Goal: Task Accomplishment & Management: Use online tool/utility

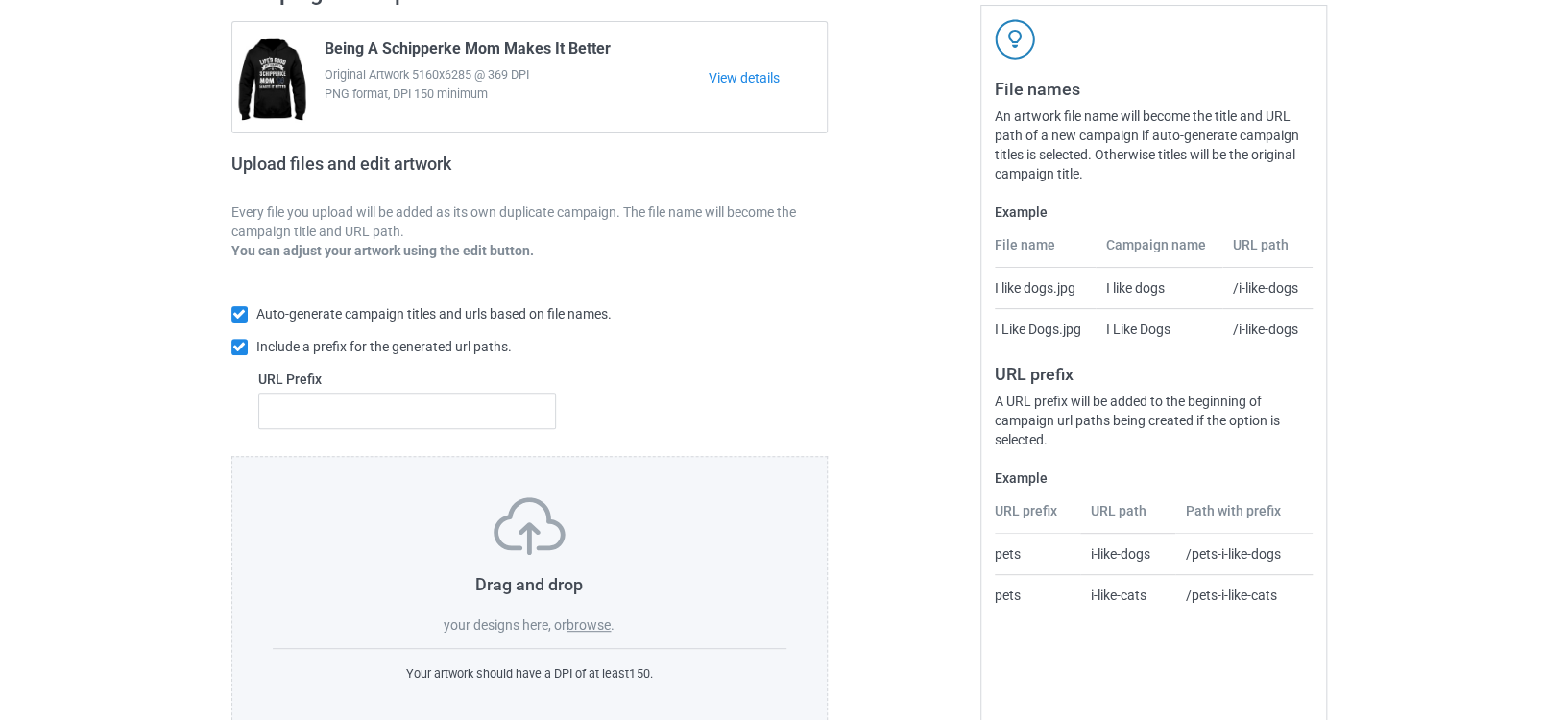
scroll to position [210, 0]
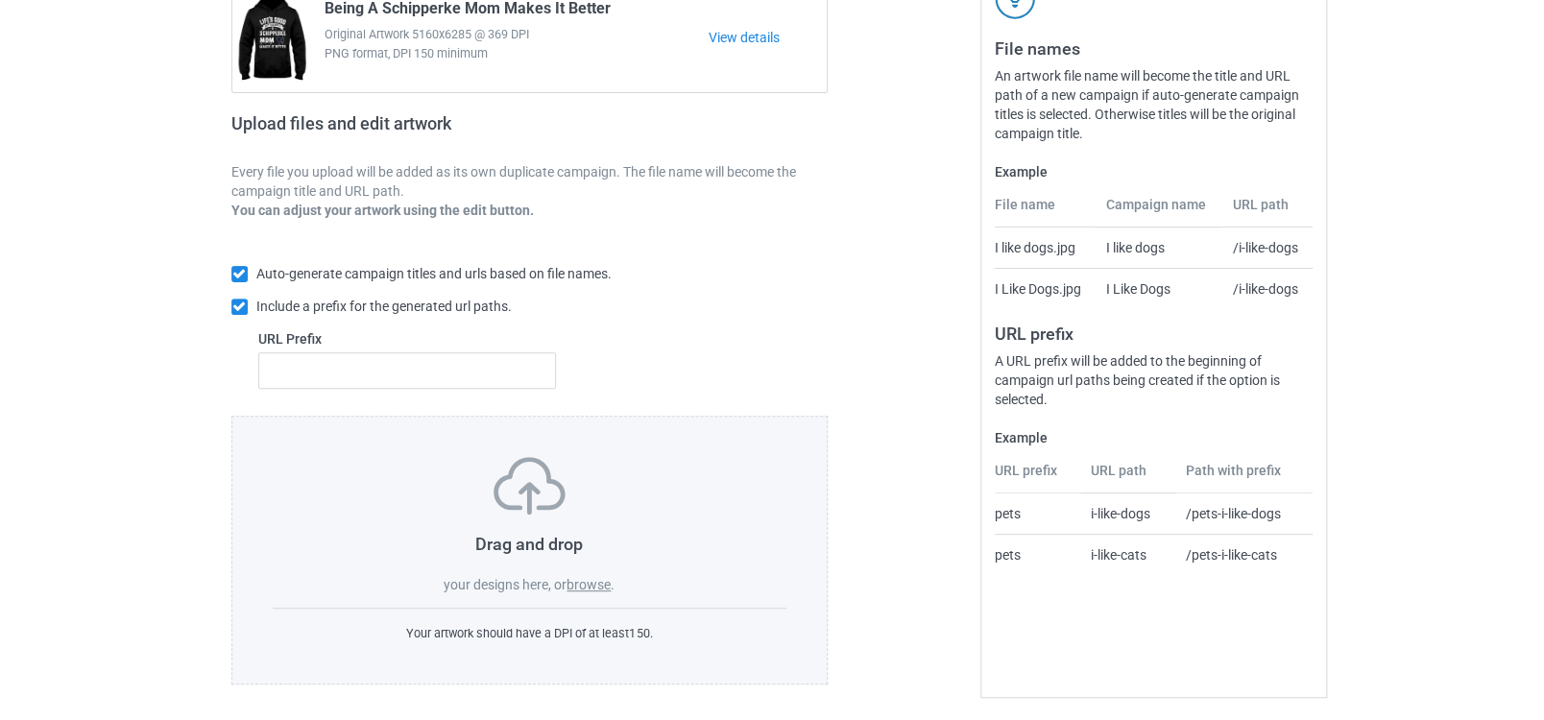
click at [599, 577] on label "browse" at bounding box center [589, 584] width 44 height 15
click at [0, 0] on input "browse" at bounding box center [0, 0] width 0 height 0
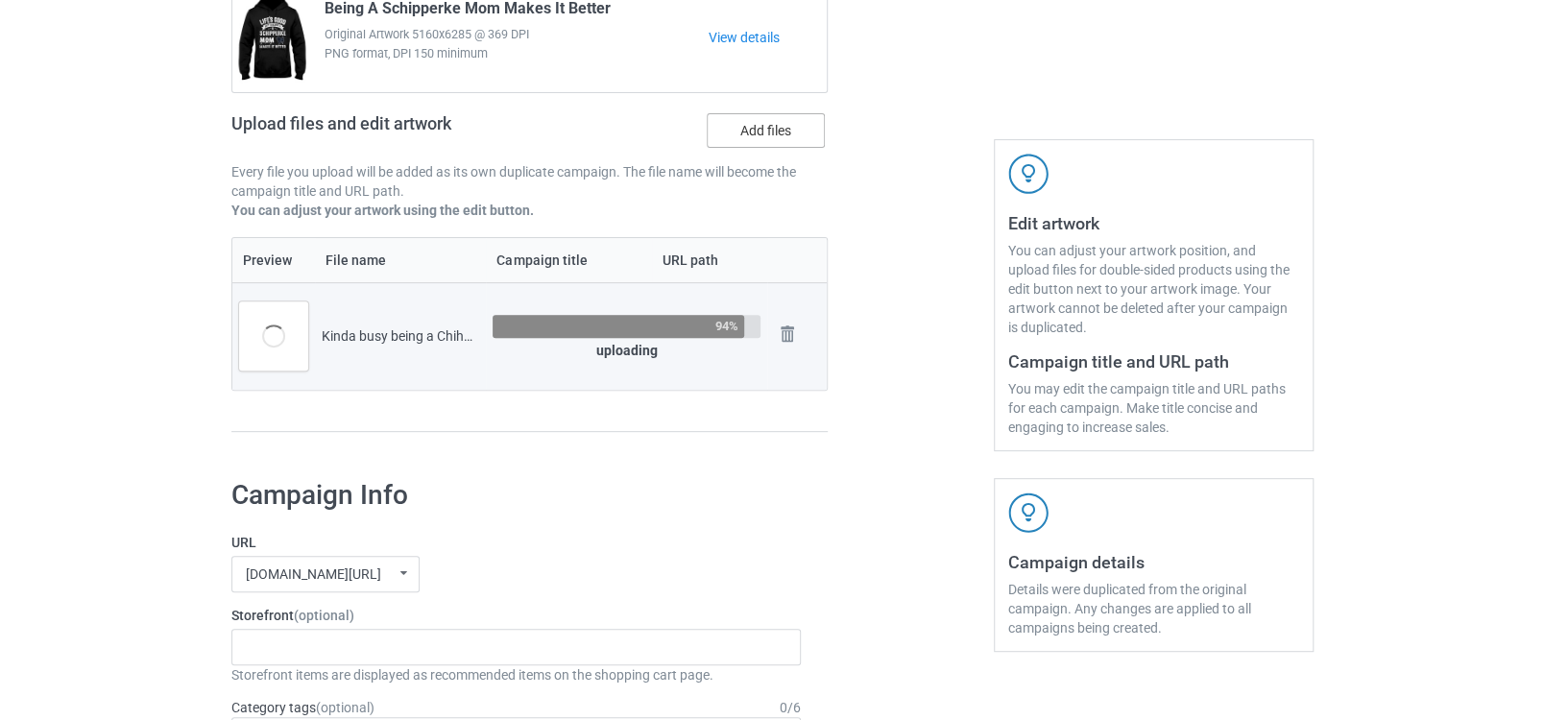
click at [738, 120] on label "Add files" at bounding box center [766, 130] width 118 height 35
click at [0, 0] on input "Add files" at bounding box center [0, 0] width 0 height 0
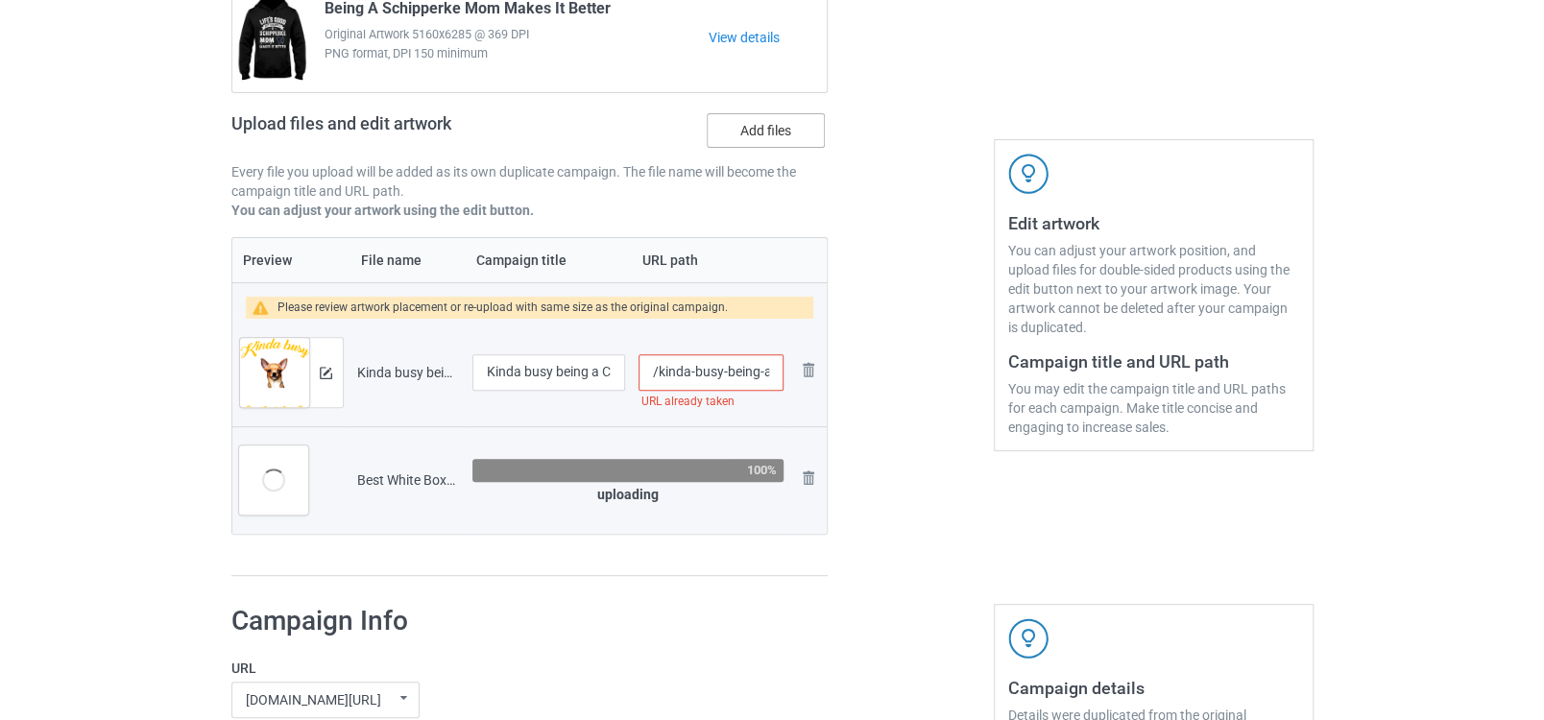
click at [771, 124] on label "Add files" at bounding box center [766, 130] width 118 height 35
click at [0, 0] on input "Add files" at bounding box center [0, 0] width 0 height 0
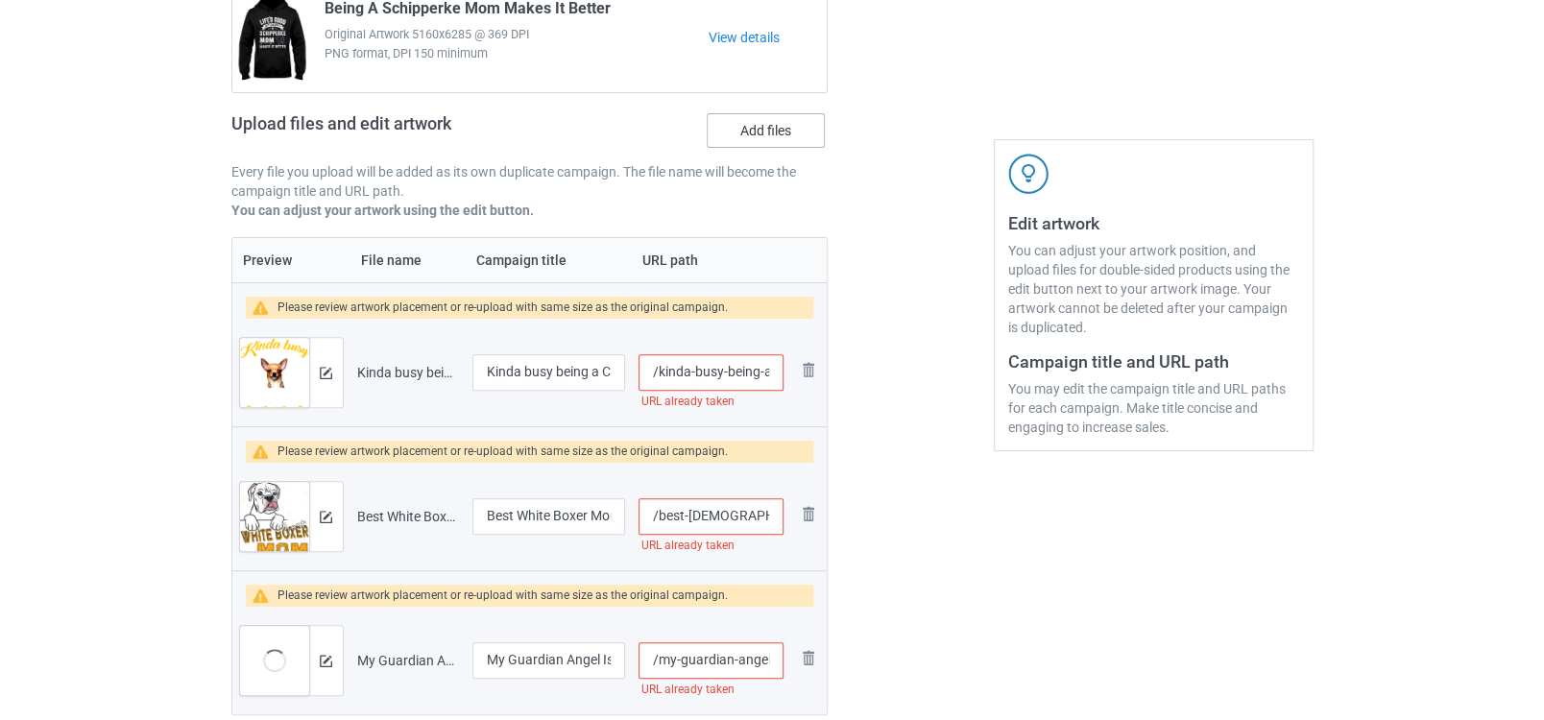
click at [725, 137] on label "Add files" at bounding box center [766, 130] width 118 height 35
click at [0, 0] on input "Add files" at bounding box center [0, 0] width 0 height 0
click at [749, 124] on label "Add files" at bounding box center [766, 130] width 118 height 35
click at [0, 0] on input "Add files" at bounding box center [0, 0] width 0 height 0
click at [745, 110] on div "Upload files and edit artwork Add files" at bounding box center [529, 135] width 597 height 56
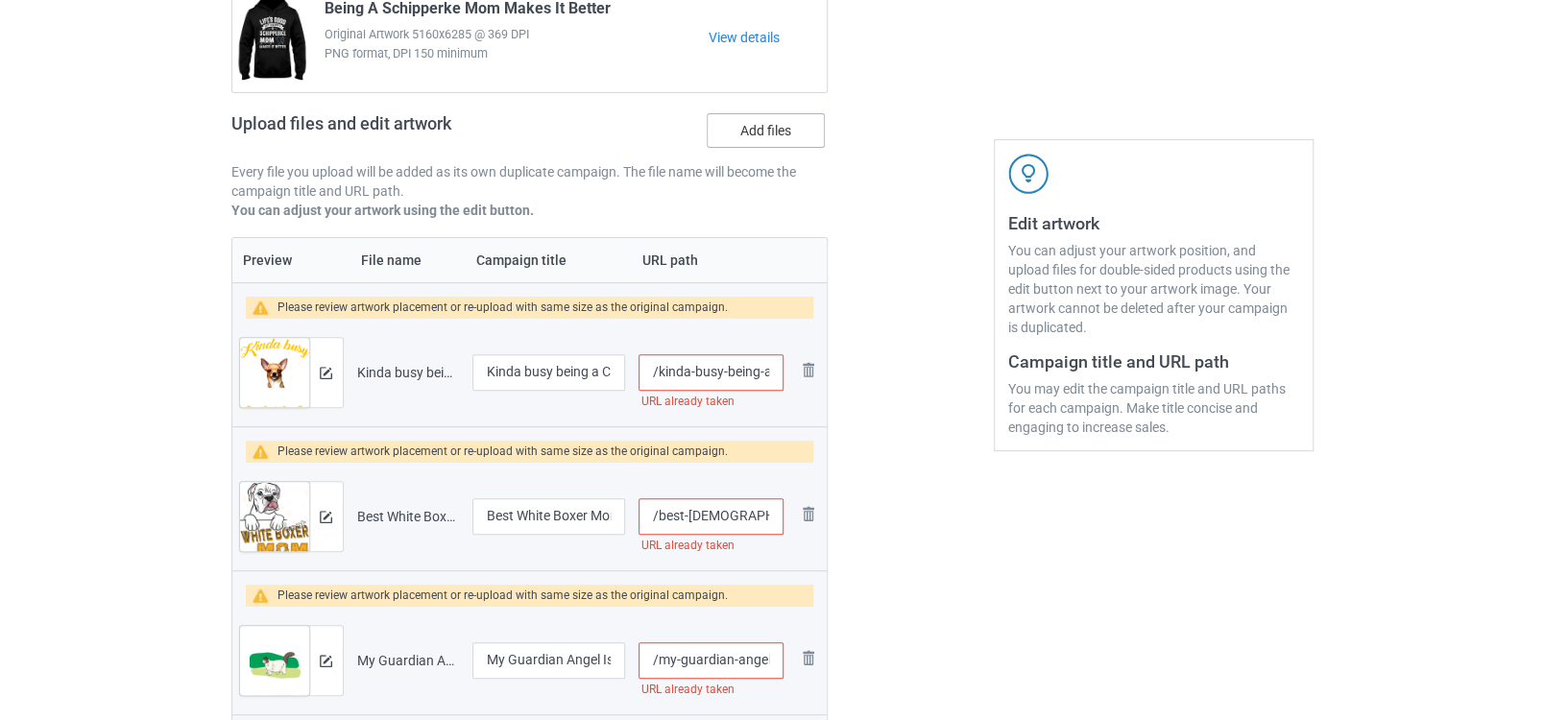
click at [745, 123] on label "Add files" at bounding box center [766, 130] width 118 height 35
click at [0, 0] on input "Add files" at bounding box center [0, 0] width 0 height 0
click at [758, 130] on label "Add files" at bounding box center [766, 130] width 118 height 35
click at [0, 0] on input "Add files" at bounding box center [0, 0] width 0 height 0
click at [769, 138] on label "Add files" at bounding box center [766, 130] width 118 height 35
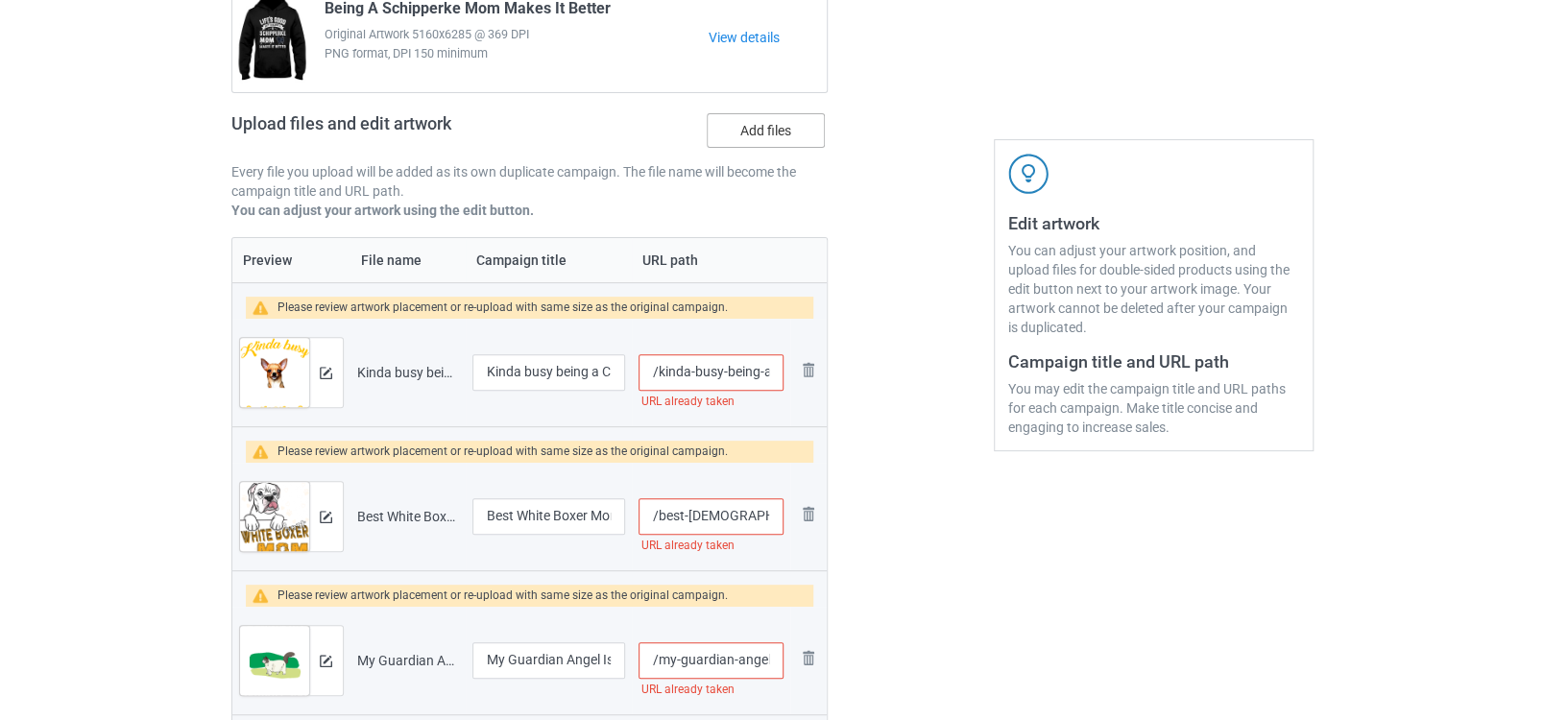
click at [0, 0] on input "Add files" at bounding box center [0, 0] width 0 height 0
click at [752, 135] on label "Add files" at bounding box center [766, 130] width 118 height 35
click at [0, 0] on input "Add files" at bounding box center [0, 0] width 0 height 0
click at [723, 143] on label "Add files" at bounding box center [766, 130] width 118 height 35
click at [0, 0] on input "Add files" at bounding box center [0, 0] width 0 height 0
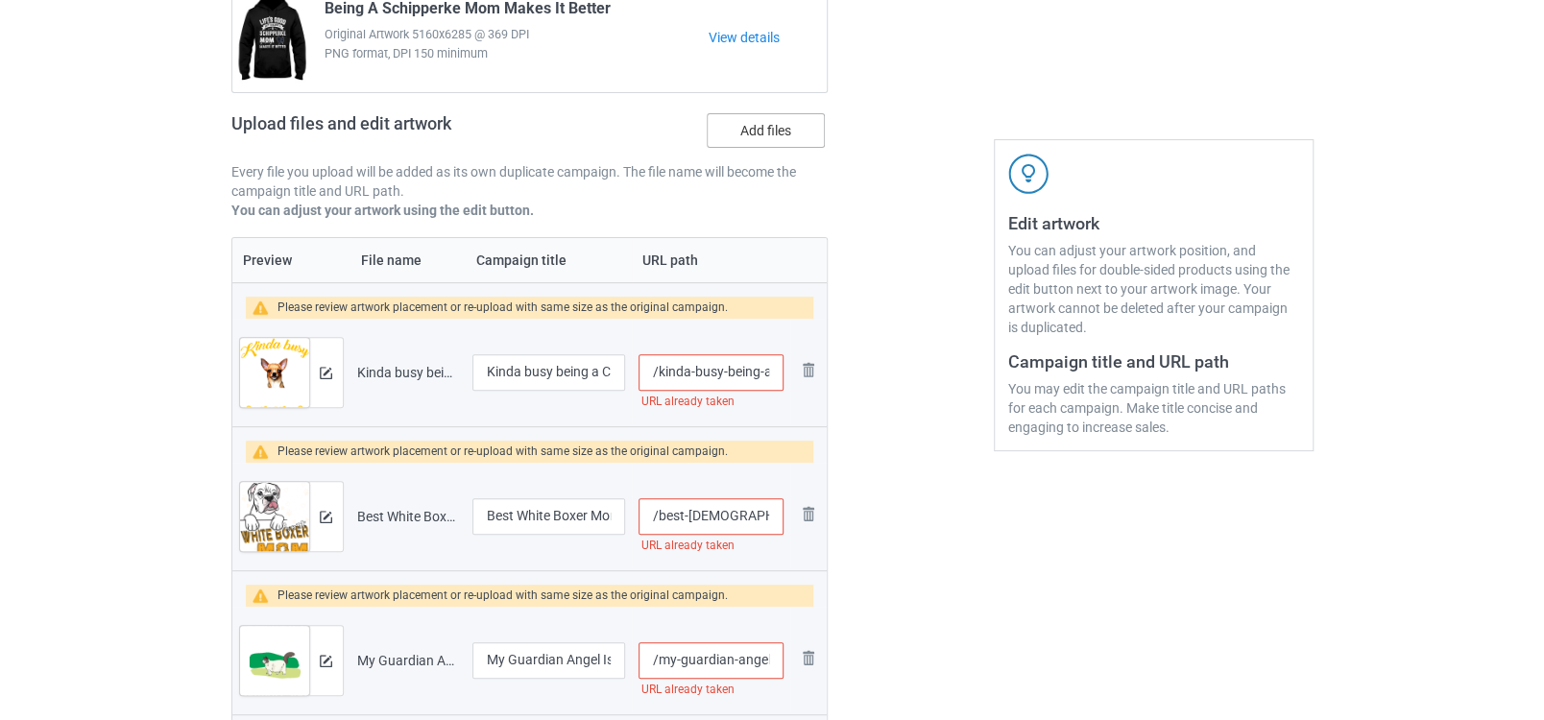
click at [721, 146] on label "Add files" at bounding box center [766, 130] width 118 height 35
click at [0, 0] on input "Add files" at bounding box center [0, 0] width 0 height 0
click at [776, 135] on label "Add files" at bounding box center [766, 130] width 118 height 35
click at [0, 0] on input "Add files" at bounding box center [0, 0] width 0 height 0
click at [763, 133] on label "Add files" at bounding box center [766, 130] width 118 height 35
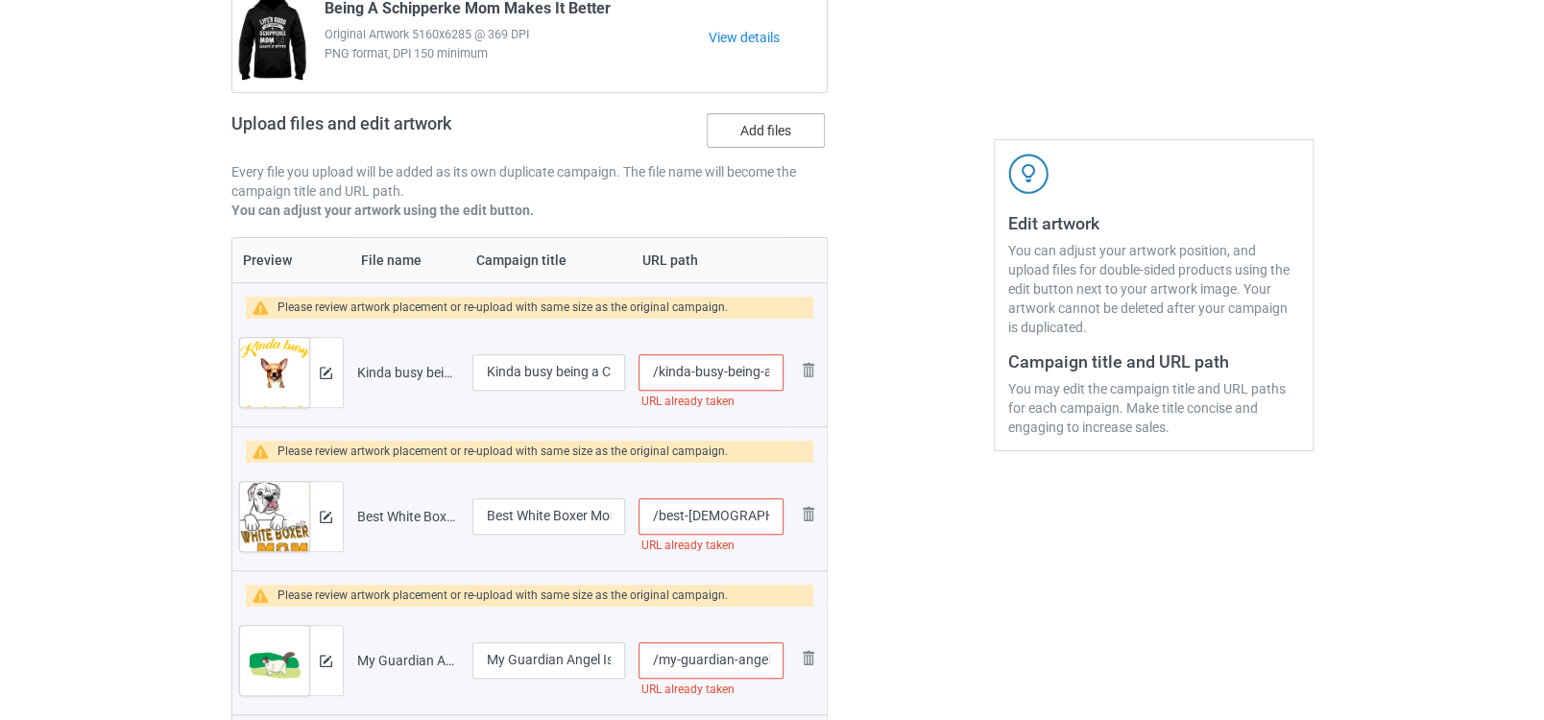
click at [0, 0] on input "Add files" at bounding box center [0, 0] width 0 height 0
click at [755, 125] on label "Add files" at bounding box center [766, 130] width 118 height 35
click at [0, 0] on input "Add files" at bounding box center [0, 0] width 0 height 0
click at [811, 135] on label "Add files" at bounding box center [766, 130] width 118 height 35
click at [0, 0] on input "Add files" at bounding box center [0, 0] width 0 height 0
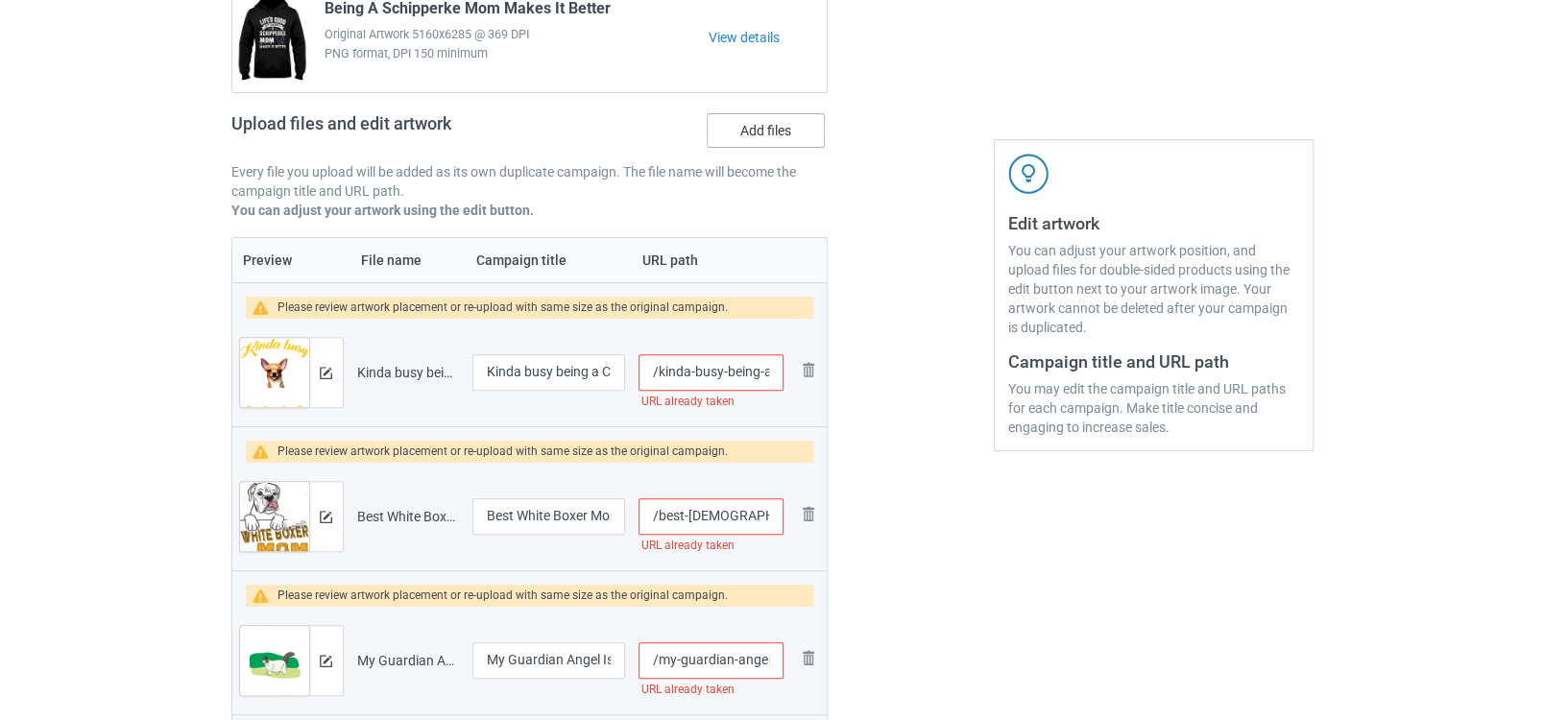
click at [737, 135] on label "Add files" at bounding box center [766, 130] width 118 height 35
click at [0, 0] on input "Add files" at bounding box center [0, 0] width 0 height 0
click at [777, 136] on label "Add files" at bounding box center [766, 130] width 118 height 35
click at [0, 0] on input "Add files" at bounding box center [0, 0] width 0 height 0
click at [724, 368] on input "/kinda-busy-being-a-chihuahua-mom" at bounding box center [711, 372] width 144 height 36
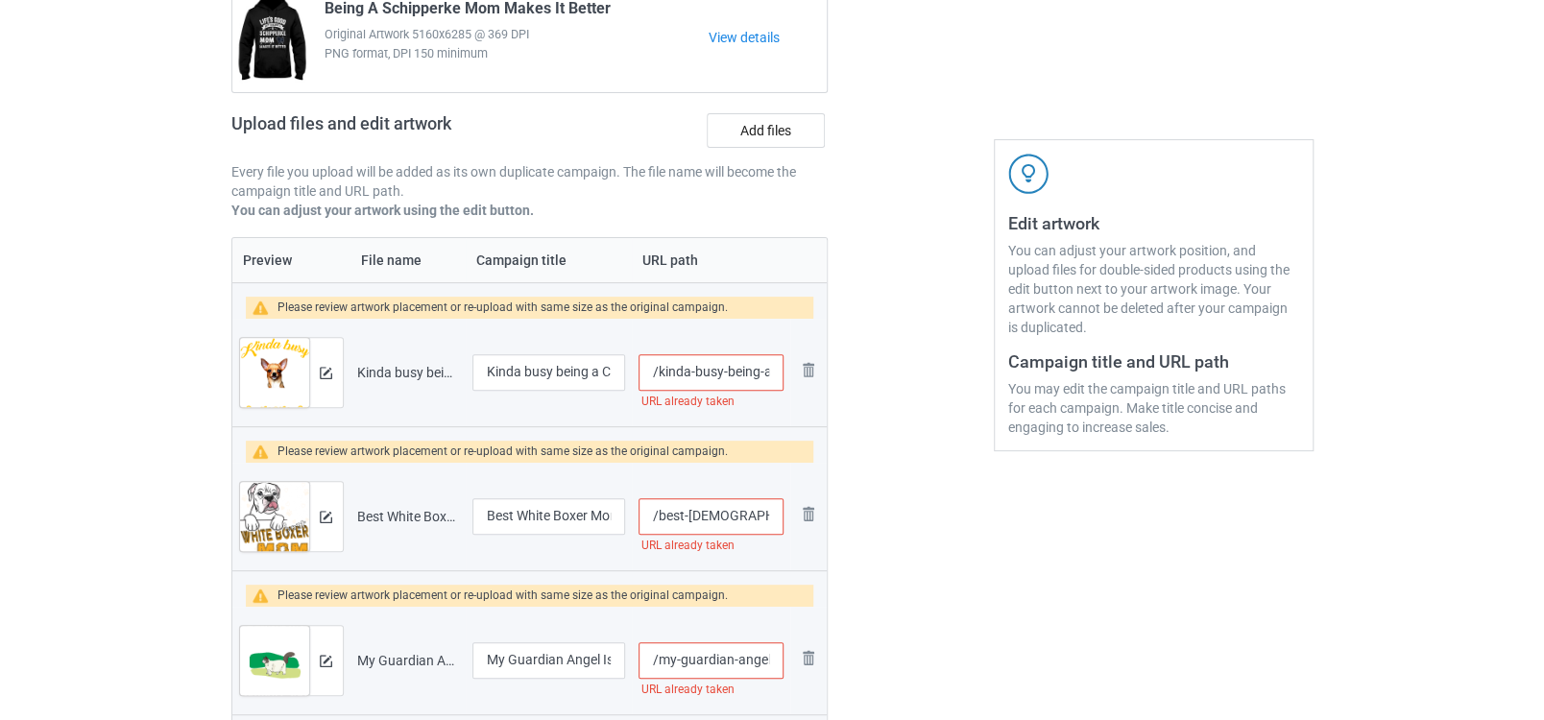
scroll to position [0, 97]
click at [737, 368] on input "/kinda-busy-being-a-chihuahua-mom" at bounding box center [711, 372] width 144 height 36
type input "/kinda-busy-being-a-chihuahua-dog-mom"
click at [753, 512] on input "/best-[DEMOGRAPHIC_DATA]-boxer-mom" at bounding box center [711, 516] width 144 height 36
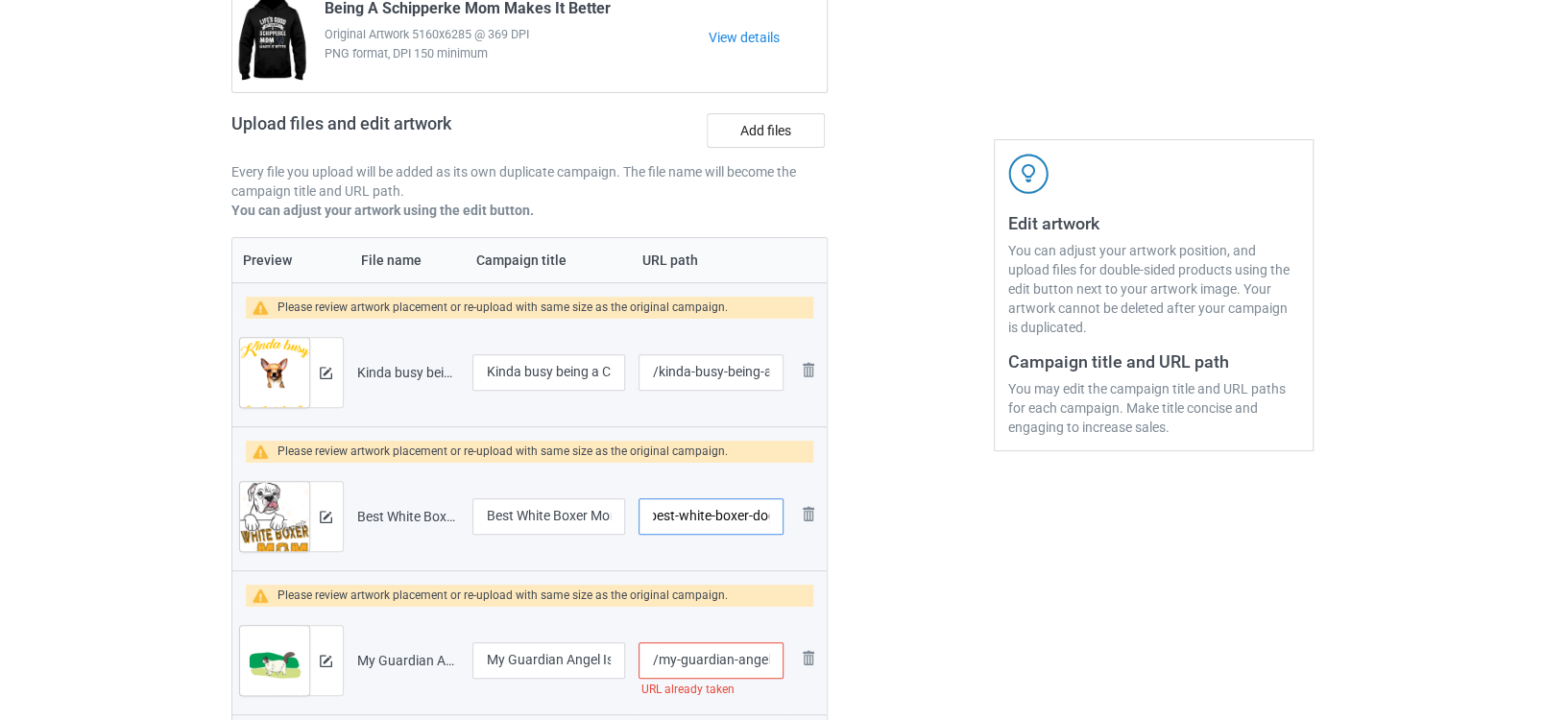
type input "/best-white-boxer-dog-mom"
click at [736, 662] on input "/my-guardian-angel-is-a-ragdoll-cat" at bounding box center [711, 660] width 144 height 36
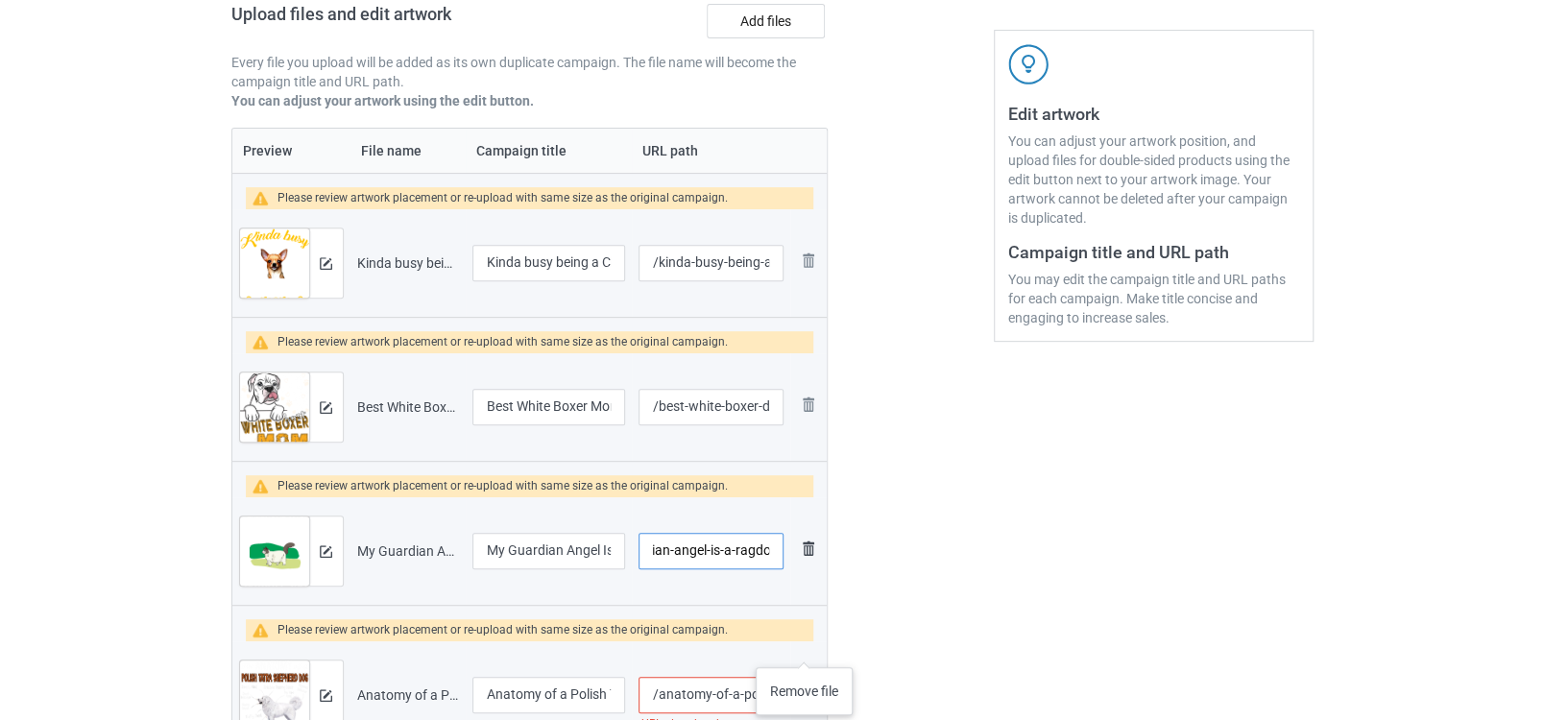
scroll to position [423, 0]
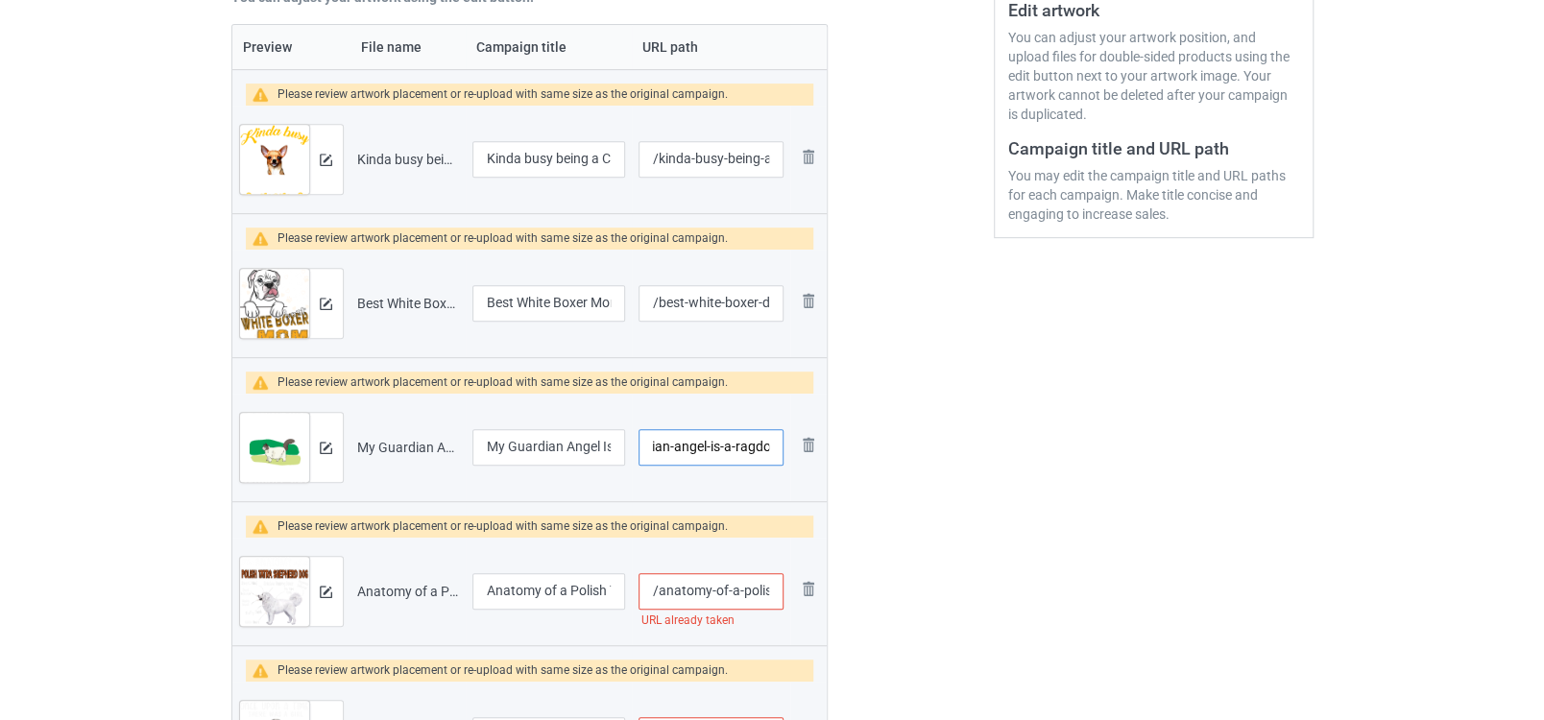
type input "/my-guardian-angel-is-a-ragdoll"
click at [727, 586] on input "/anatomy-of-a-polish-tatra-shepherd-dog" at bounding box center [711, 591] width 144 height 36
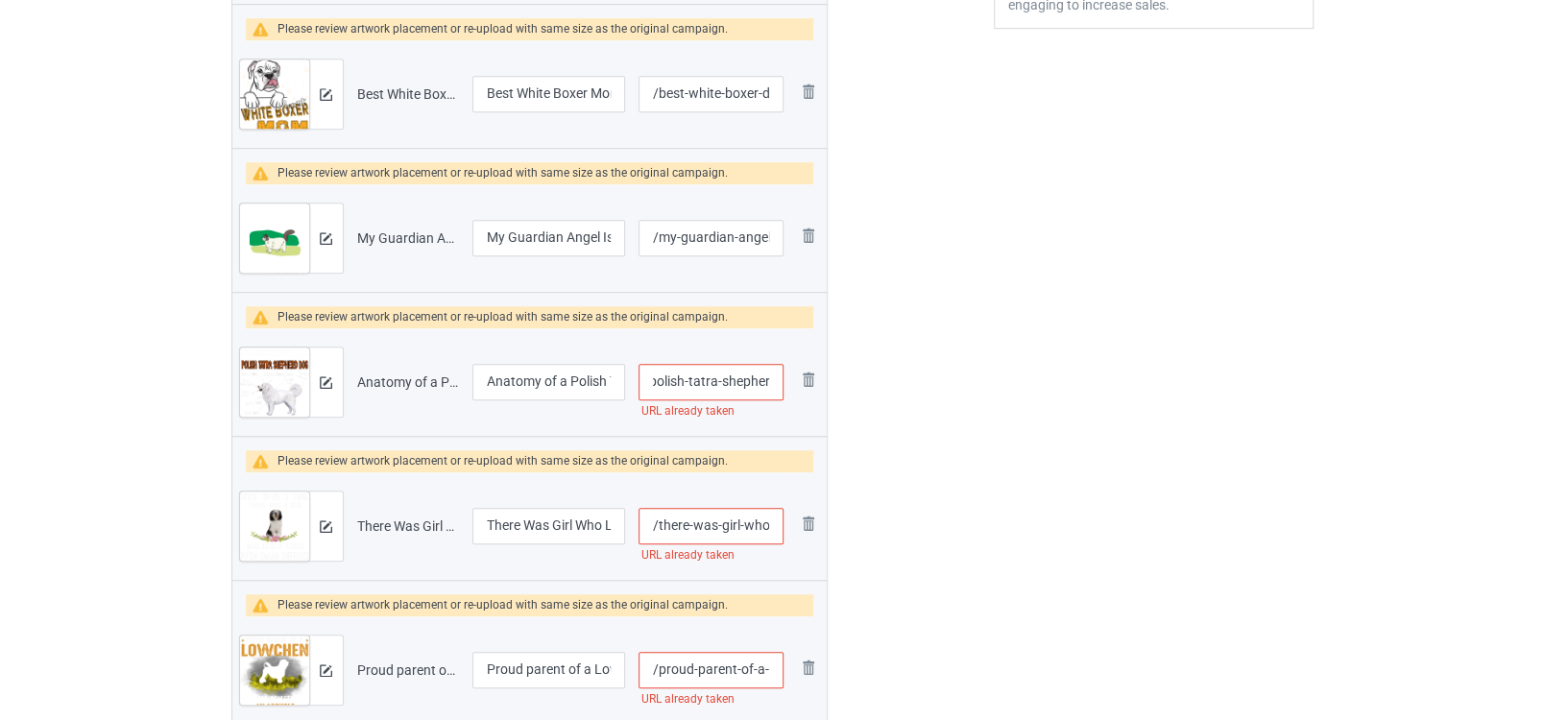
scroll to position [637, 0]
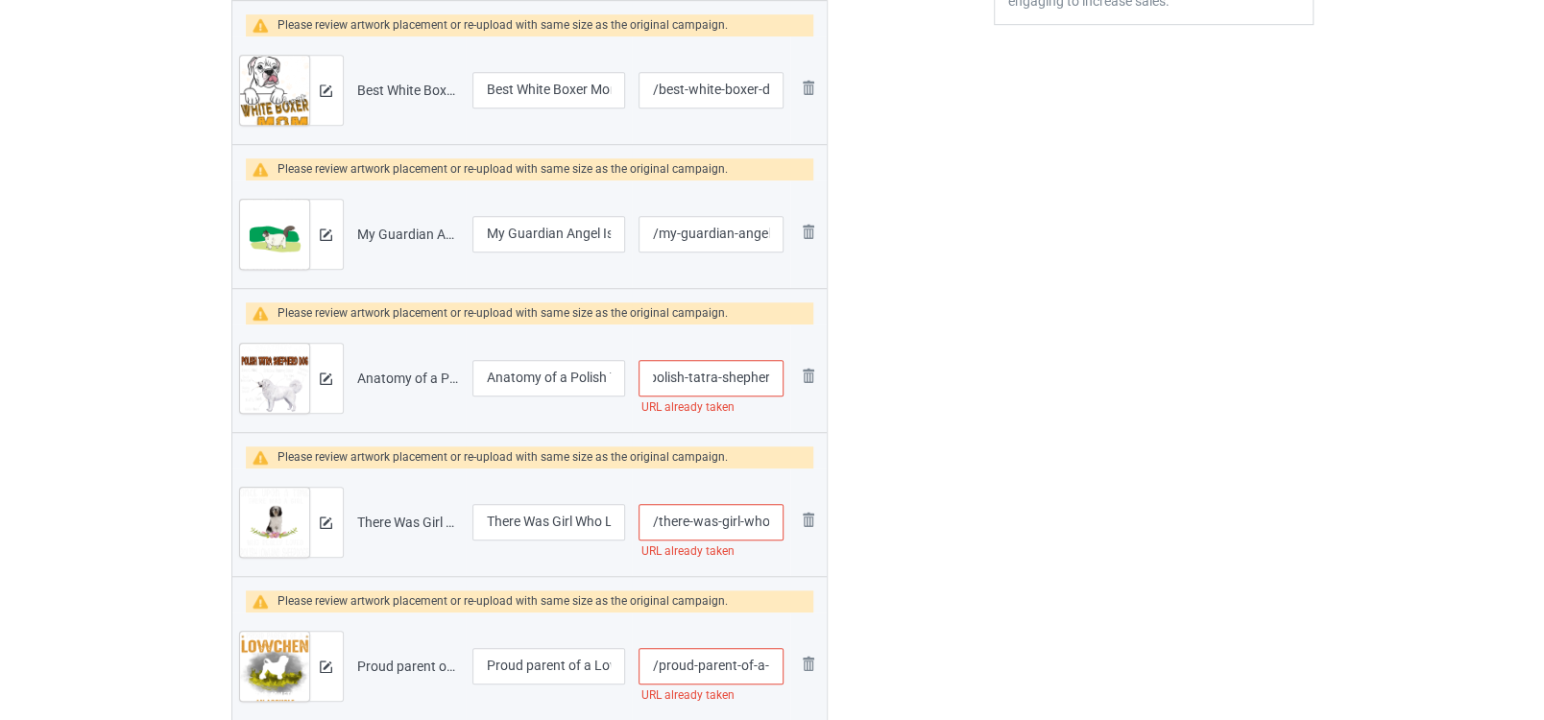
click at [730, 513] on input "/there-was-girl-who-loved-polish-lowland-sheepdogs" at bounding box center [711, 522] width 144 height 36
click at [746, 376] on input "/anatomy-of-a-polish-tatra-shepherd" at bounding box center [711, 378] width 144 height 36
type input "/anatomy-of-a-polish-tatra-shepherd-dog-new"
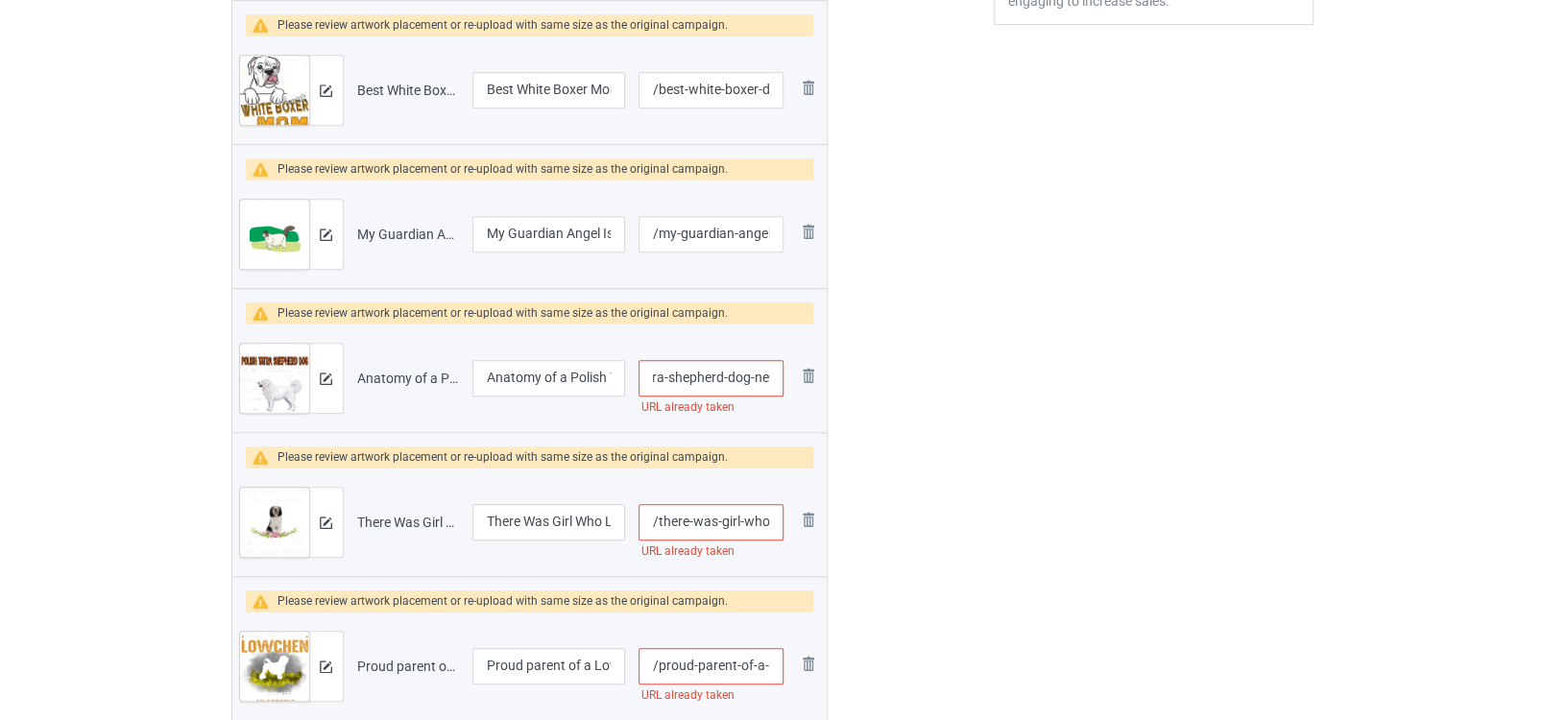
click at [749, 518] on input "/there-was-girl-who-loved-polish-lowland-sheepdogs" at bounding box center [711, 522] width 144 height 36
type input "/there-was-girl-who-loved-polish-lowland-sheepdogs-new"
type input "/my-guardian-angel-is-a-ragdoll-cat"
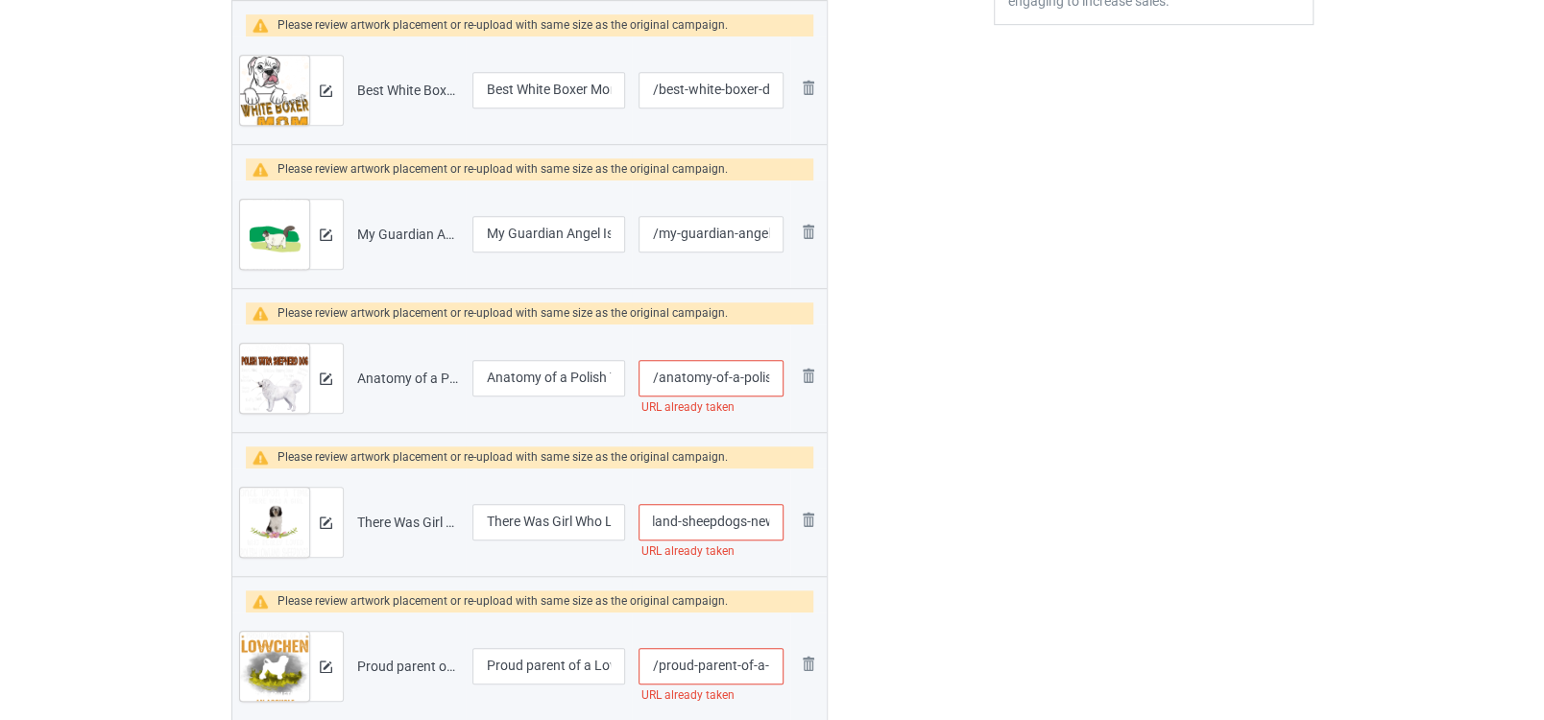
type input "/anatomy-of-a-polish-tatra-shepherd-dog"
type input "/there-was-girl-who-loved-polish-lowland-sheepdogs"
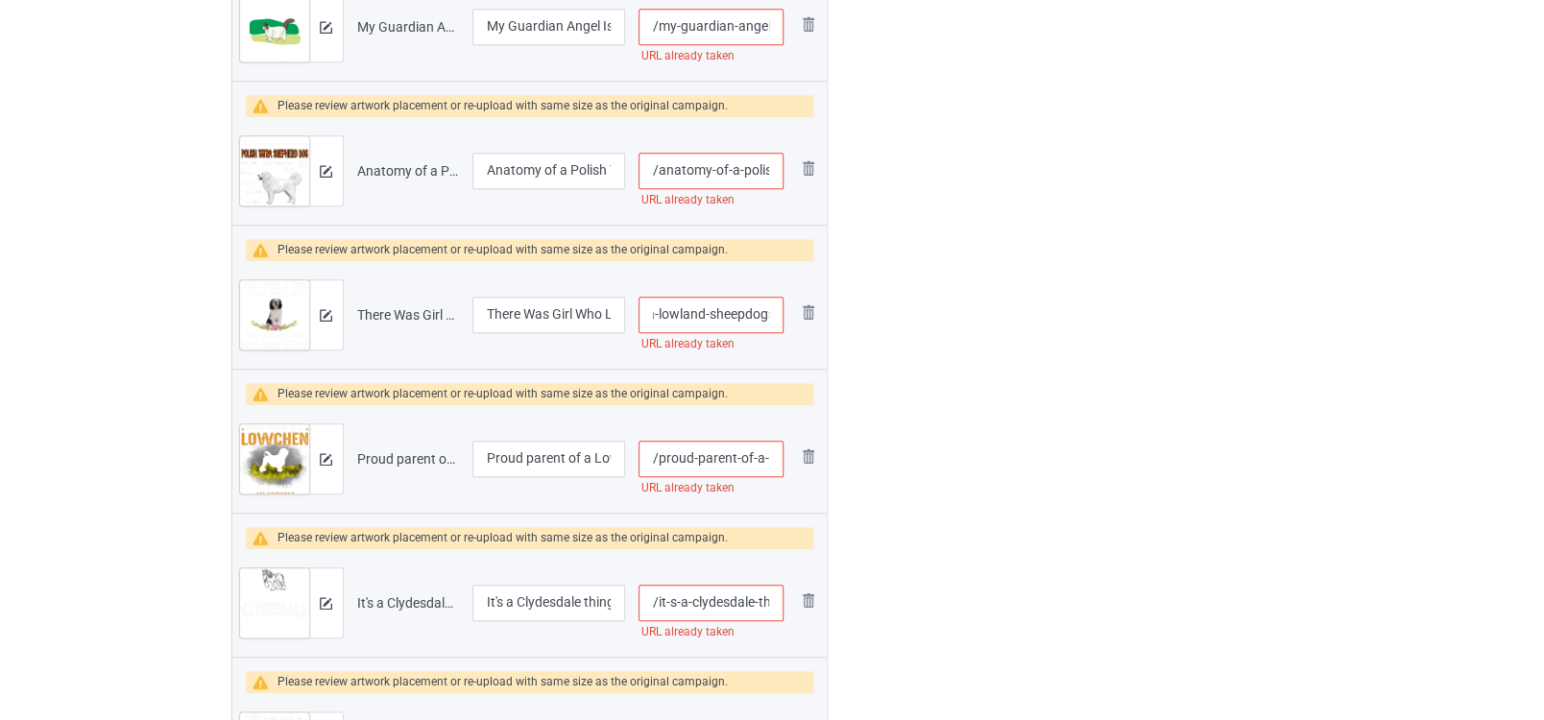
type input "/my-guardian-angel-is-a-ragdoll"
type input "/anatomy-of-a-polish-tatra-shepherd-dog-new"
type input "/there-was-girl-who-loved-polish-lowland-sheepdogs-new"
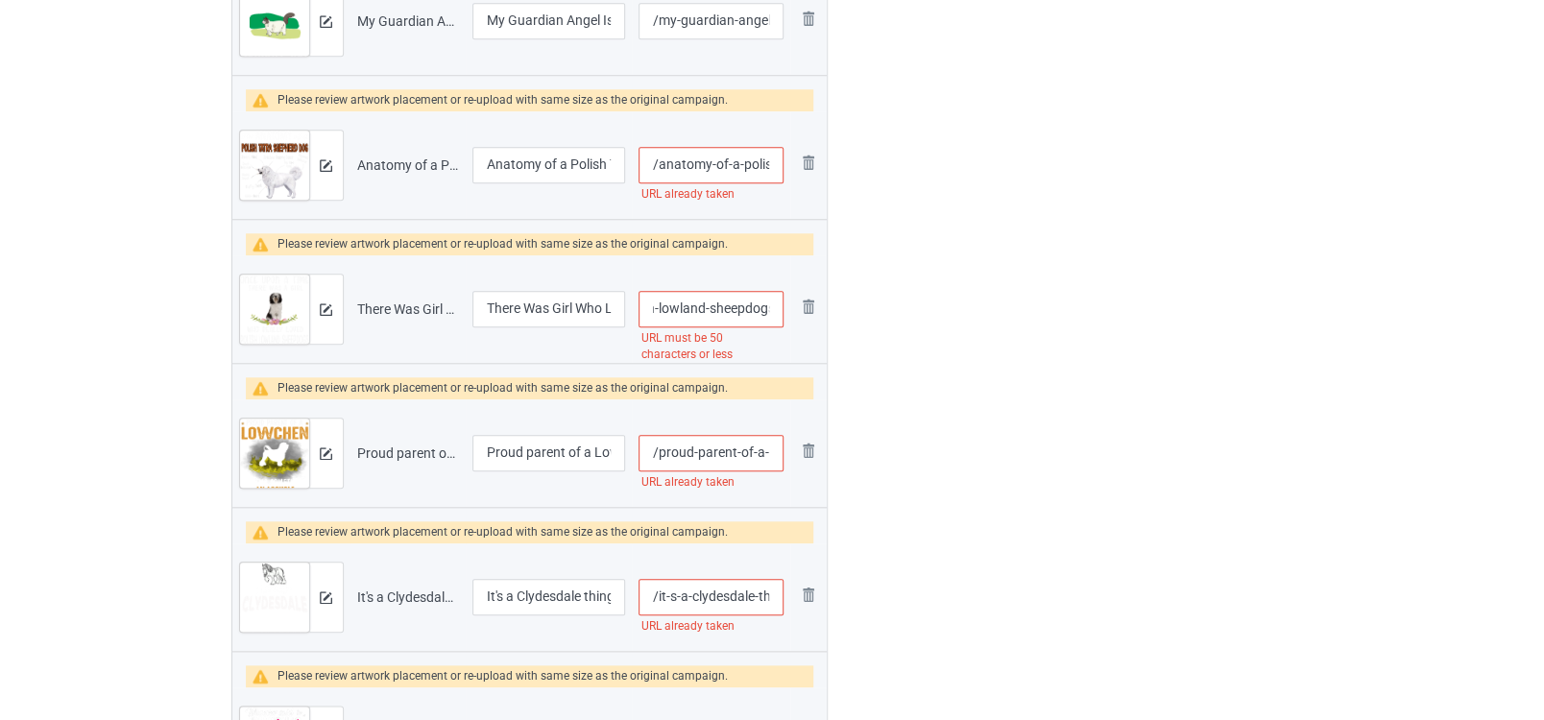
type input "/my-guardian-angel-is-a-ragdoll-cat"
type input "/anatomy-of-a-polish-tatra-shepherd-dog"
type input "/there-was-girl-who-loved-polish-lowland-sheepdogs"
click at [724, 456] on input "/proud-parent-of-a-lowchen" at bounding box center [711, 453] width 144 height 36
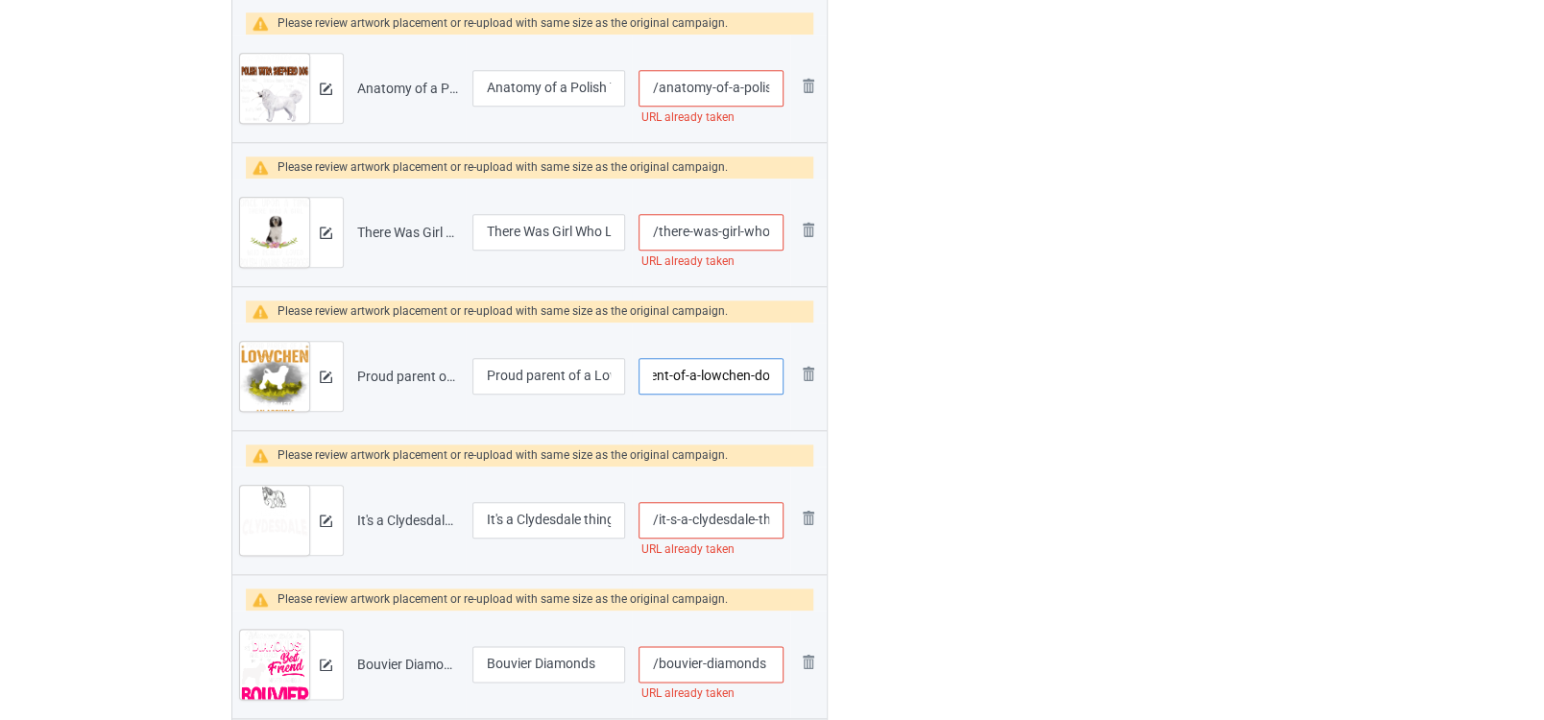
scroll to position [956, 0]
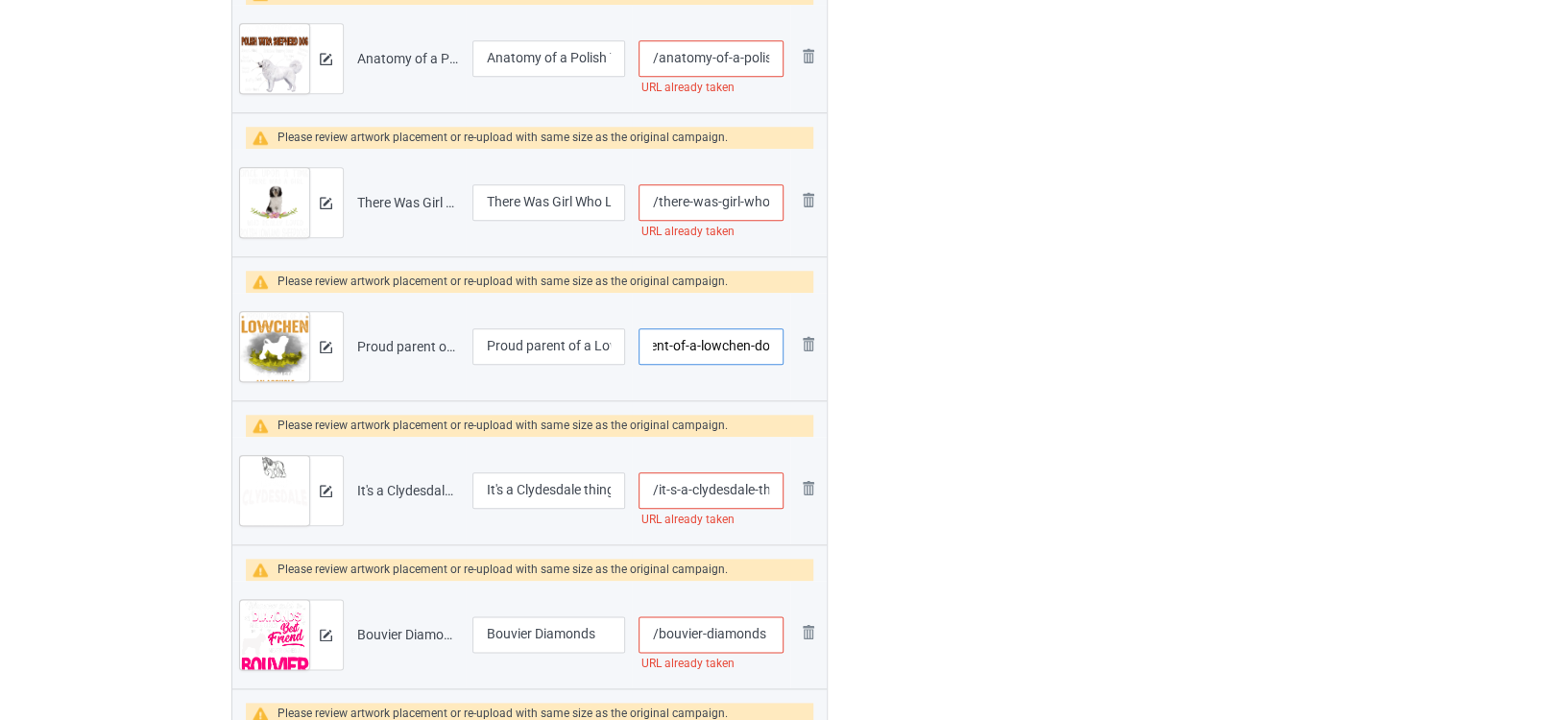
type input "/proud-parent-of-a-lowchen-dog"
click at [719, 478] on input "/it-s-a-clydesdale-thing" at bounding box center [711, 490] width 144 height 36
click at [754, 490] on input "/it-s-a-clydesdale-thing" at bounding box center [711, 490] width 144 height 36
type input "/it-s-a-clydesdale-horse-thing"
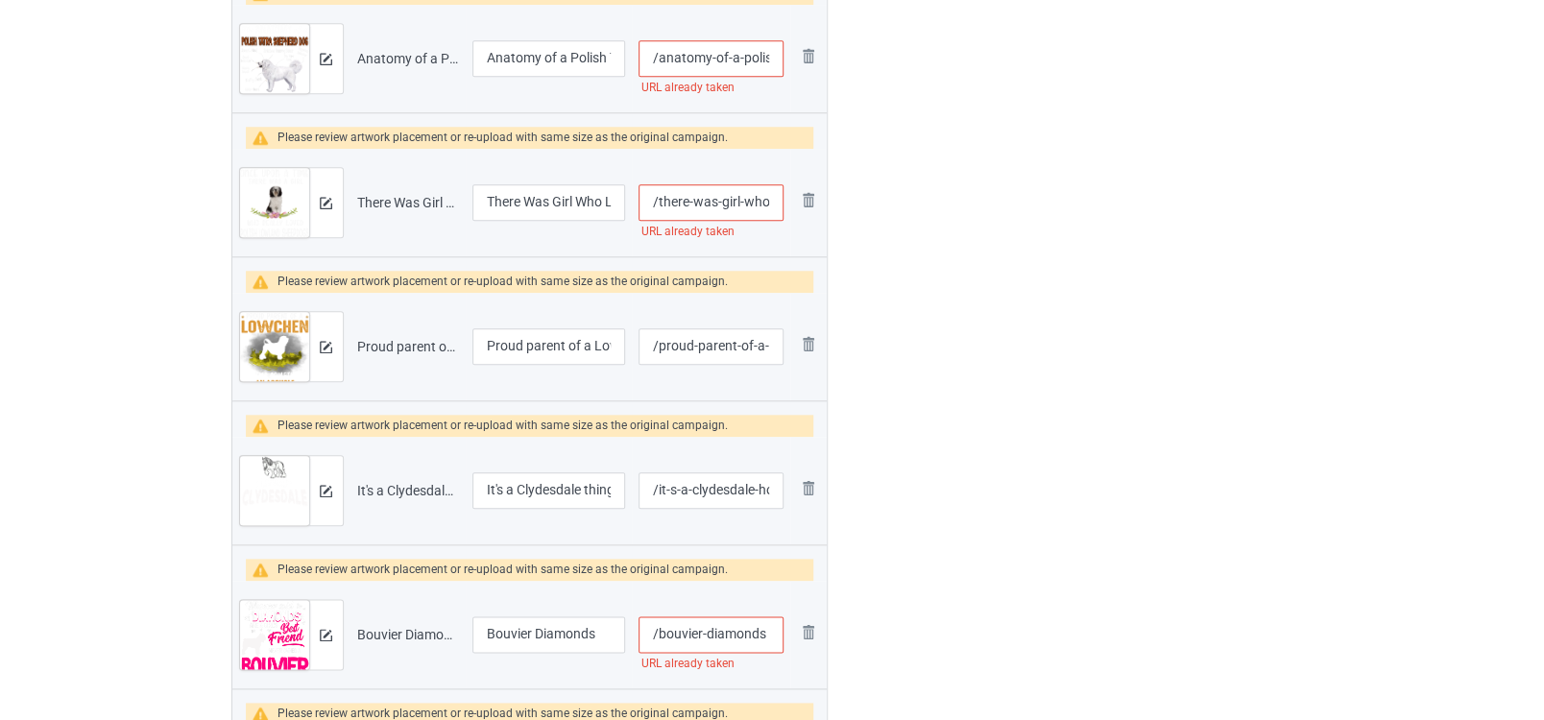
click at [722, 631] on input "/bouvier-diamonds" at bounding box center [711, 634] width 144 height 36
click at [704, 628] on input "/bouvier-diamonds" at bounding box center [711, 634] width 144 height 36
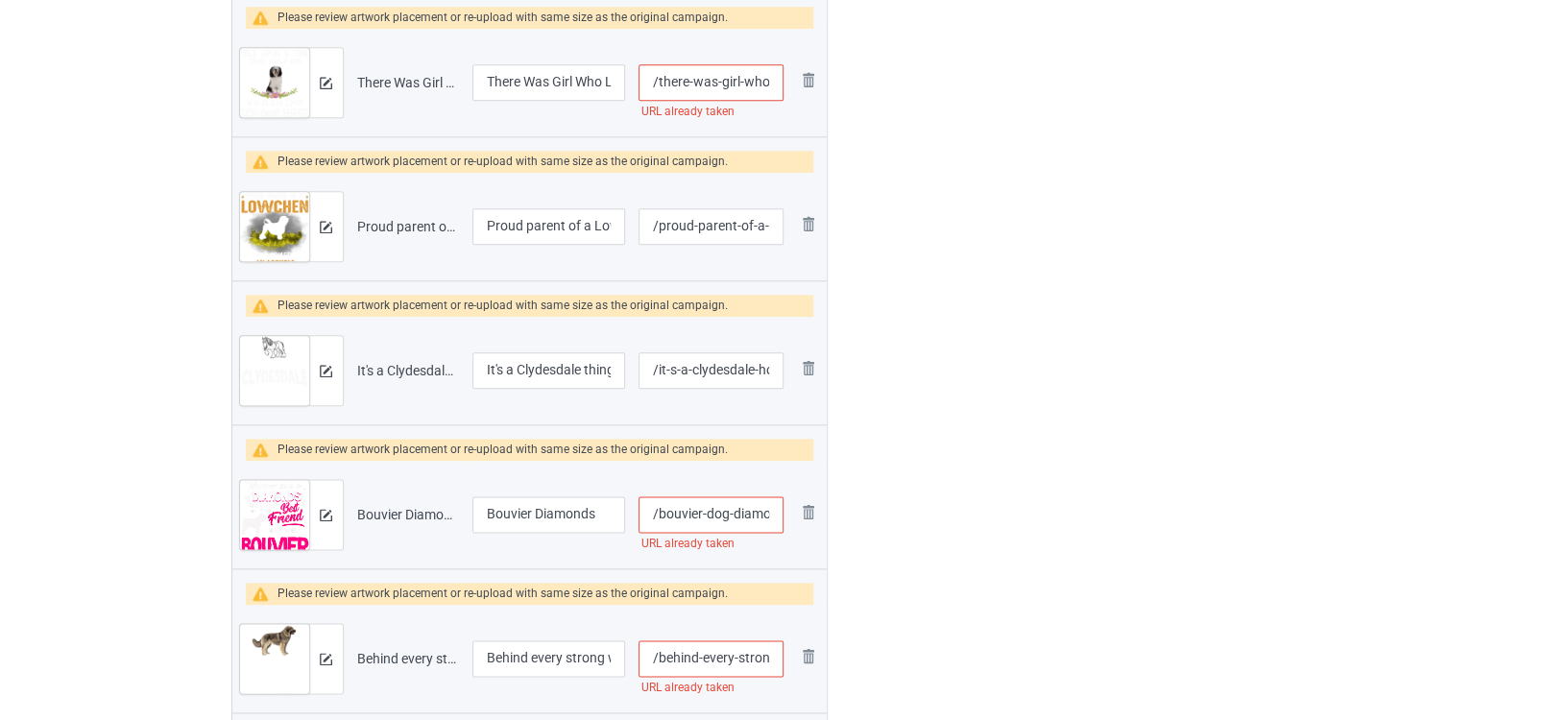
scroll to position [1277, 0]
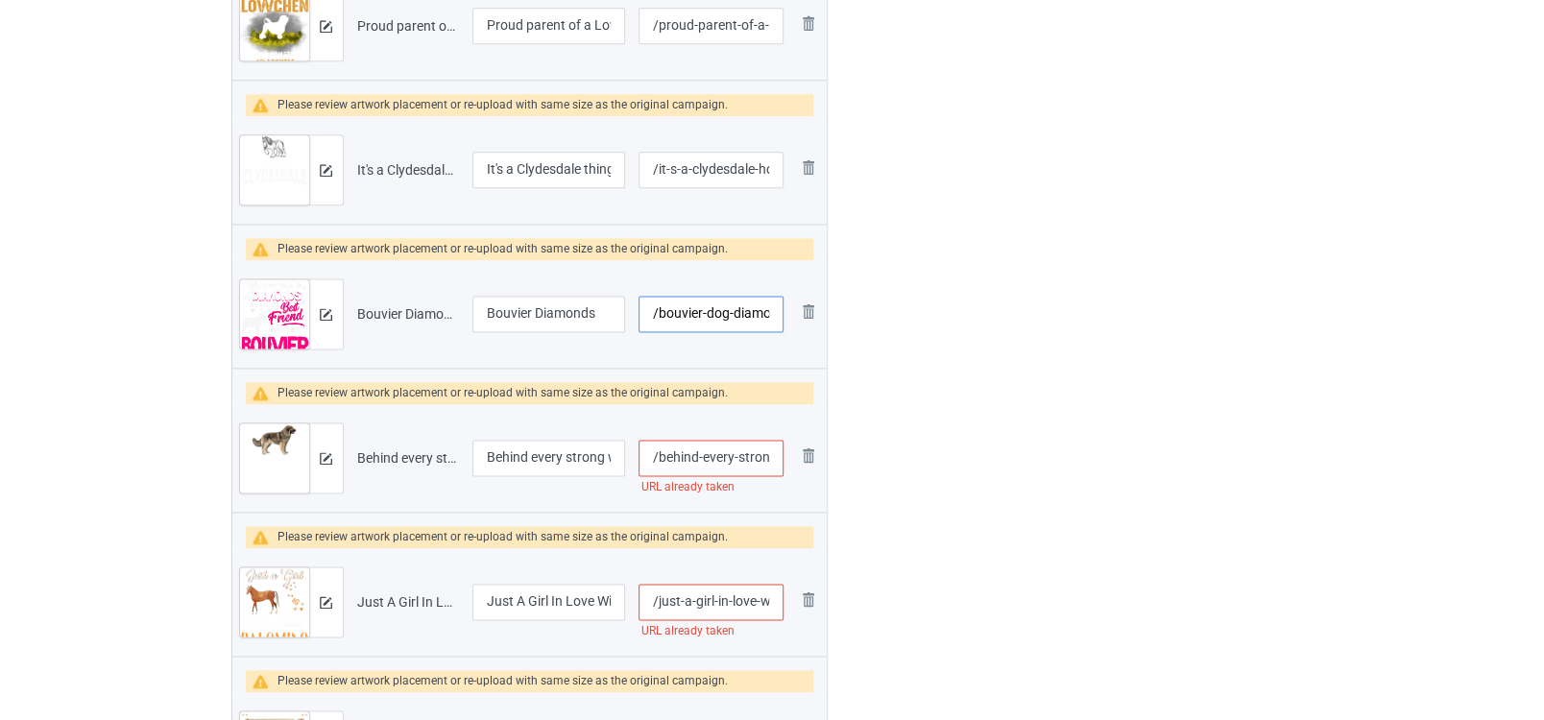
type input "/bouvier-dog-diamonds"
click at [739, 458] on input "/behind-every-strong-woman-is-a-sarplaninac" at bounding box center [711, 458] width 144 height 36
type input "/behind-every-strong-woman-is-a-sarplaninac-dog"
click at [727, 596] on input "/just-a-girl-in-love-with-her-palomino" at bounding box center [711, 602] width 144 height 36
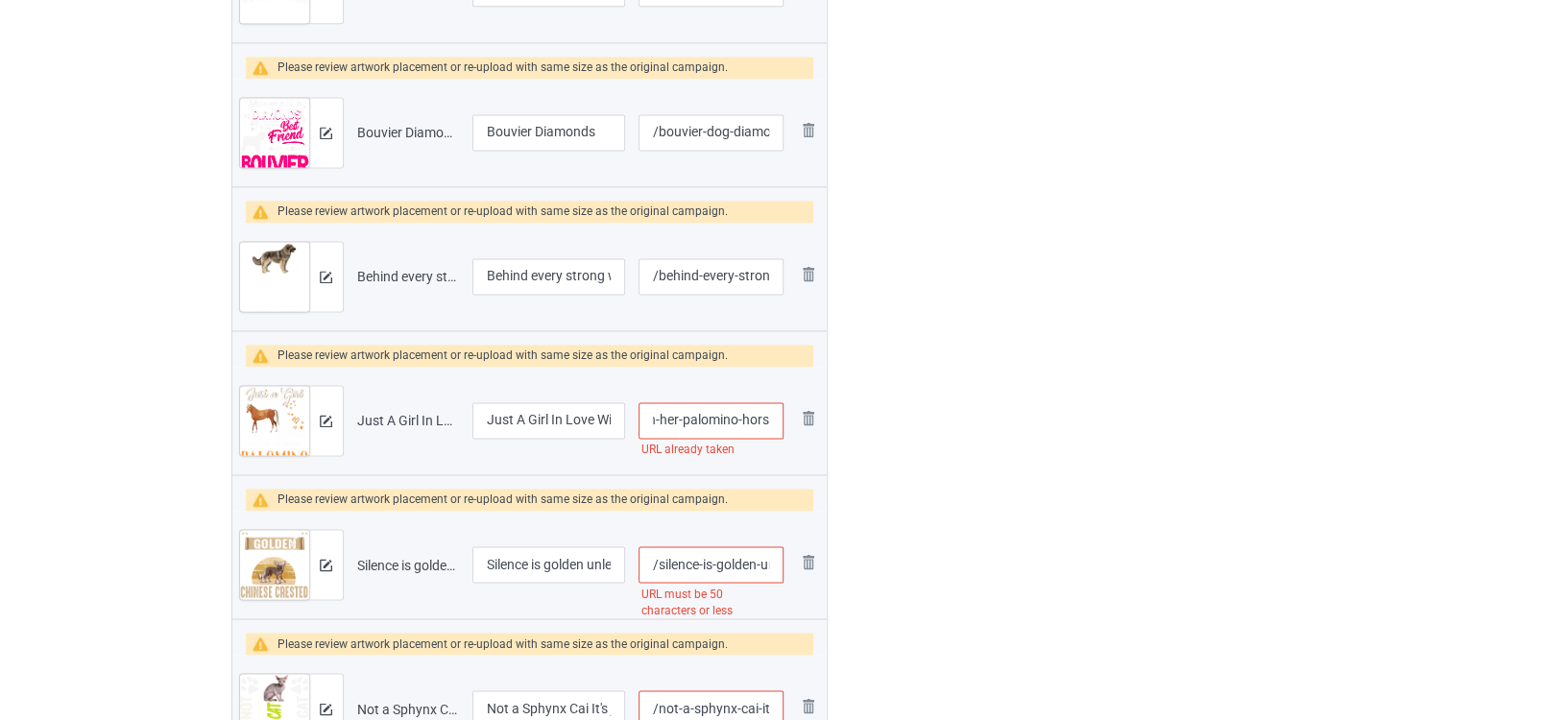
scroll to position [1597, 0]
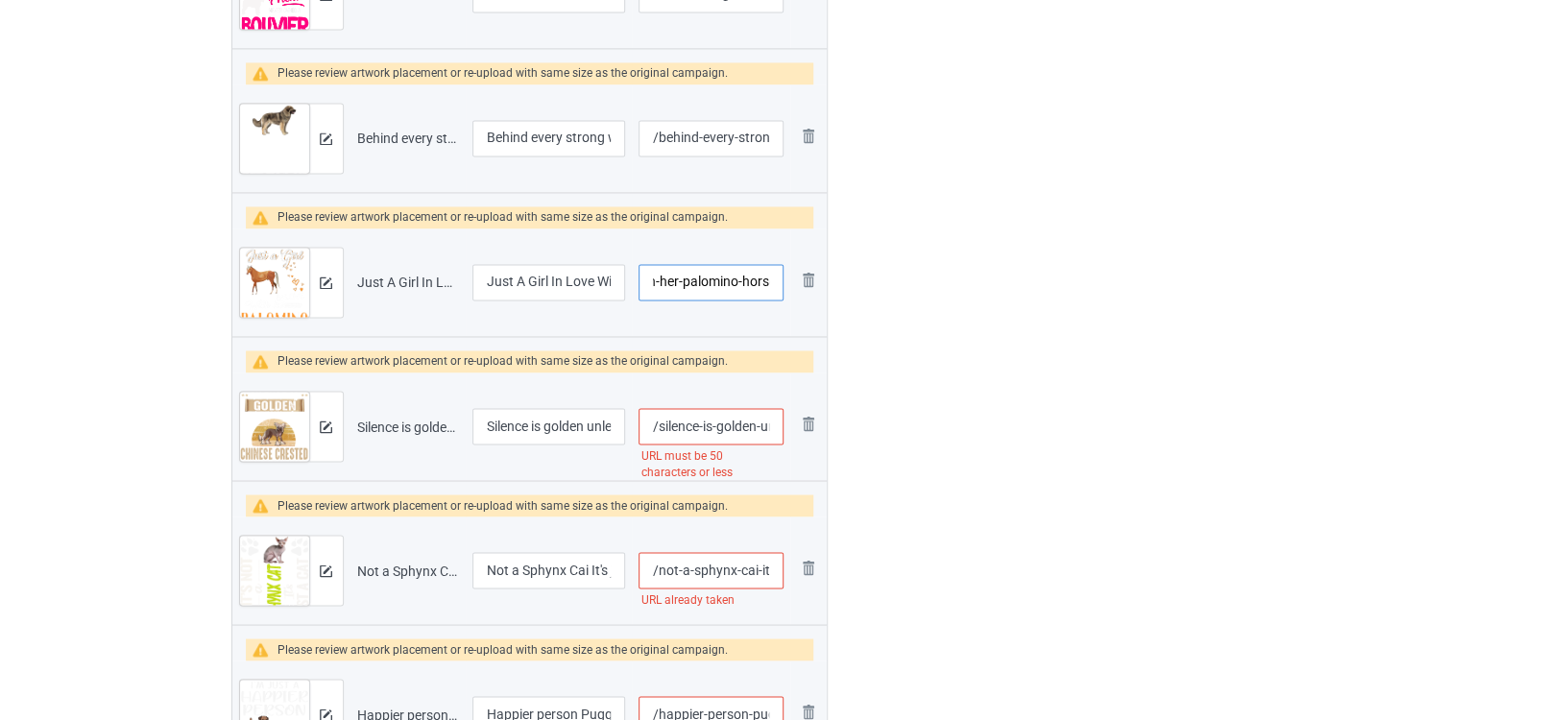
type input "/just-a-girl-in-love-with-her-palomino-horse"
click at [711, 424] on input "/silence-is-golden-unless-you-have-a-chinese-crested" at bounding box center [711, 426] width 144 height 36
type input "/silence-is-golden-unless-you-have-a-chinese-crested-dog"
click at [737, 575] on input "/not-a-sphynx-cai-it-s-just-a-cat" at bounding box center [711, 570] width 144 height 36
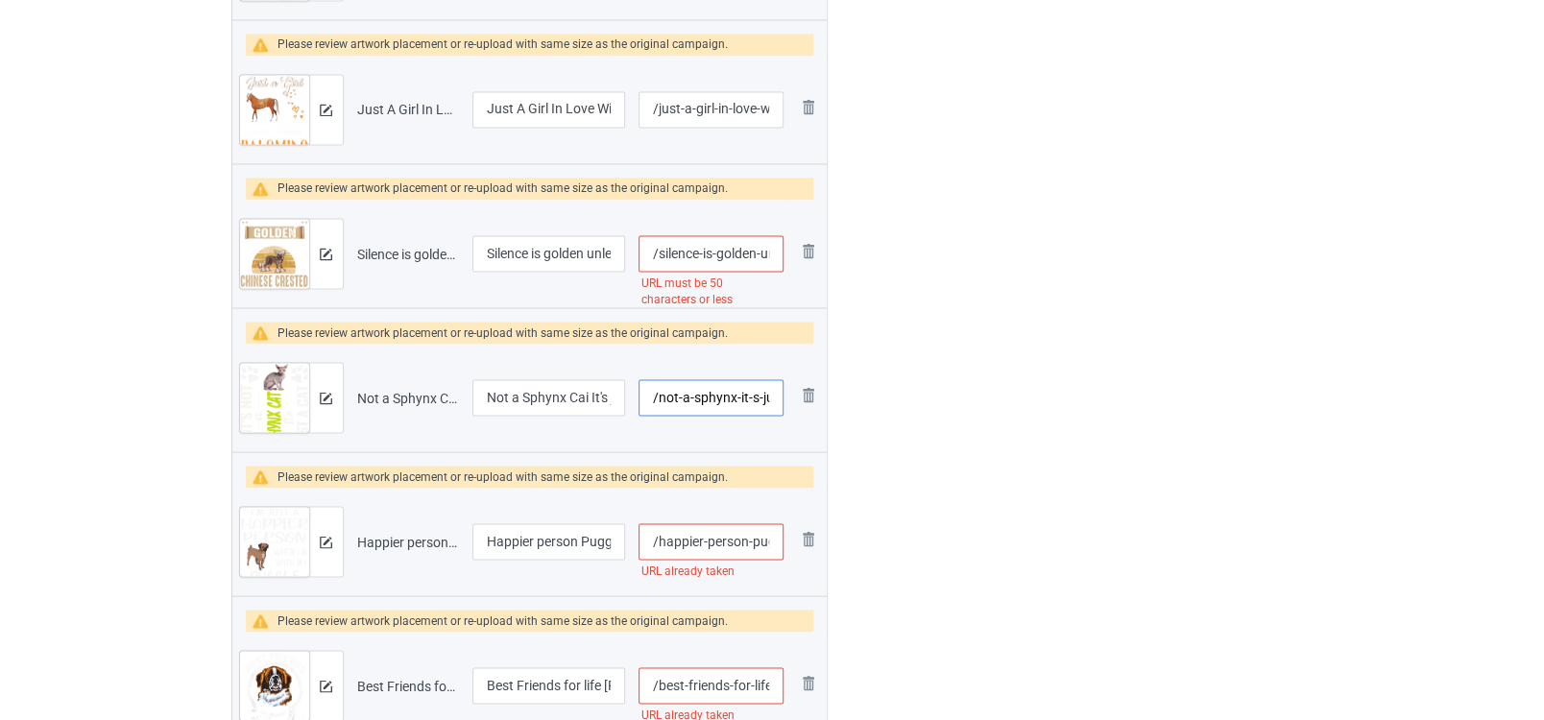
scroll to position [1917, 0]
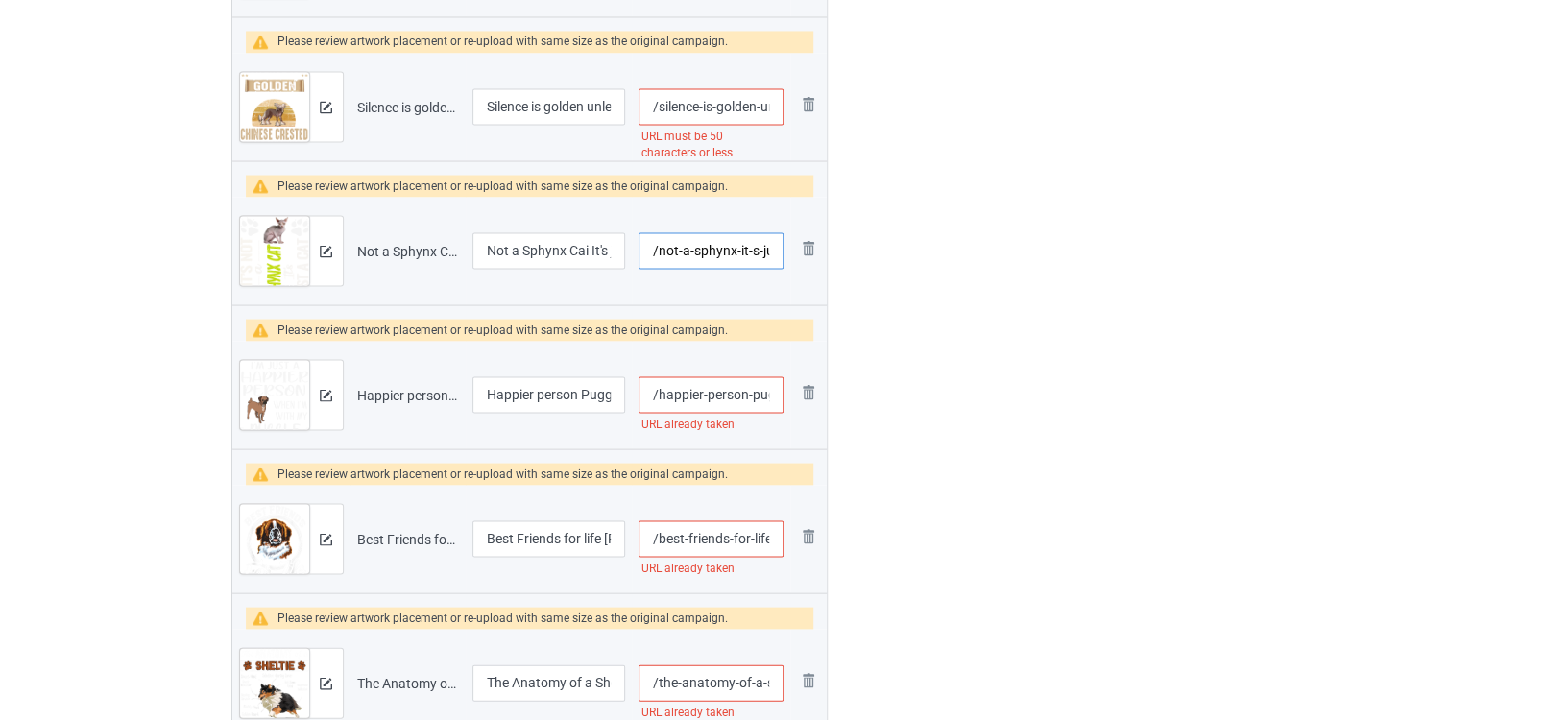
type input "/not-a-sphynx-it-s-just-a-cat"
click at [729, 388] on input "/happier-person-puggle" at bounding box center [711, 394] width 144 height 36
type input "/happier-person-puggle-dog"
click at [722, 529] on input "/best-friends-for-life-[GEOGRAPHIC_DATA][PERSON_NAME]" at bounding box center [711, 538] width 144 height 36
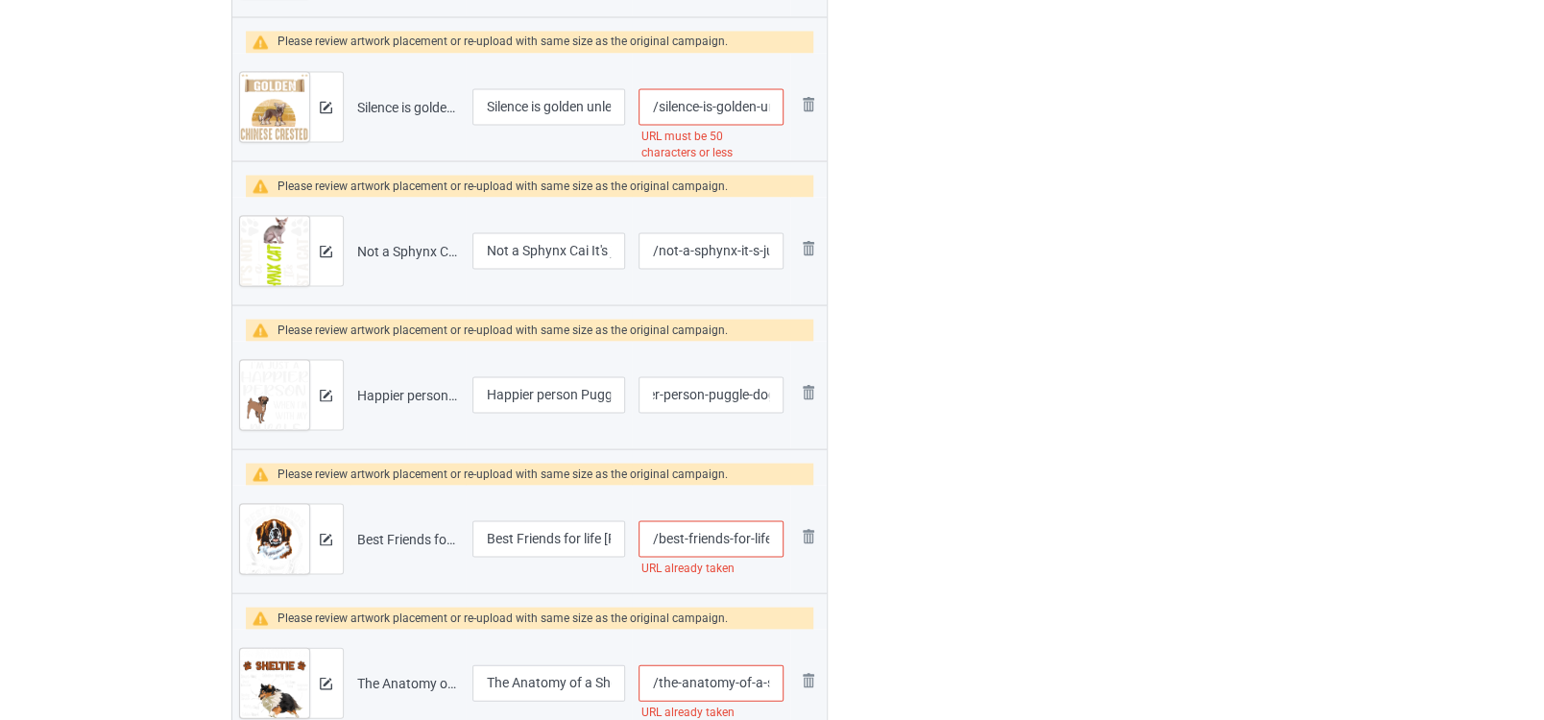
scroll to position [0, 0]
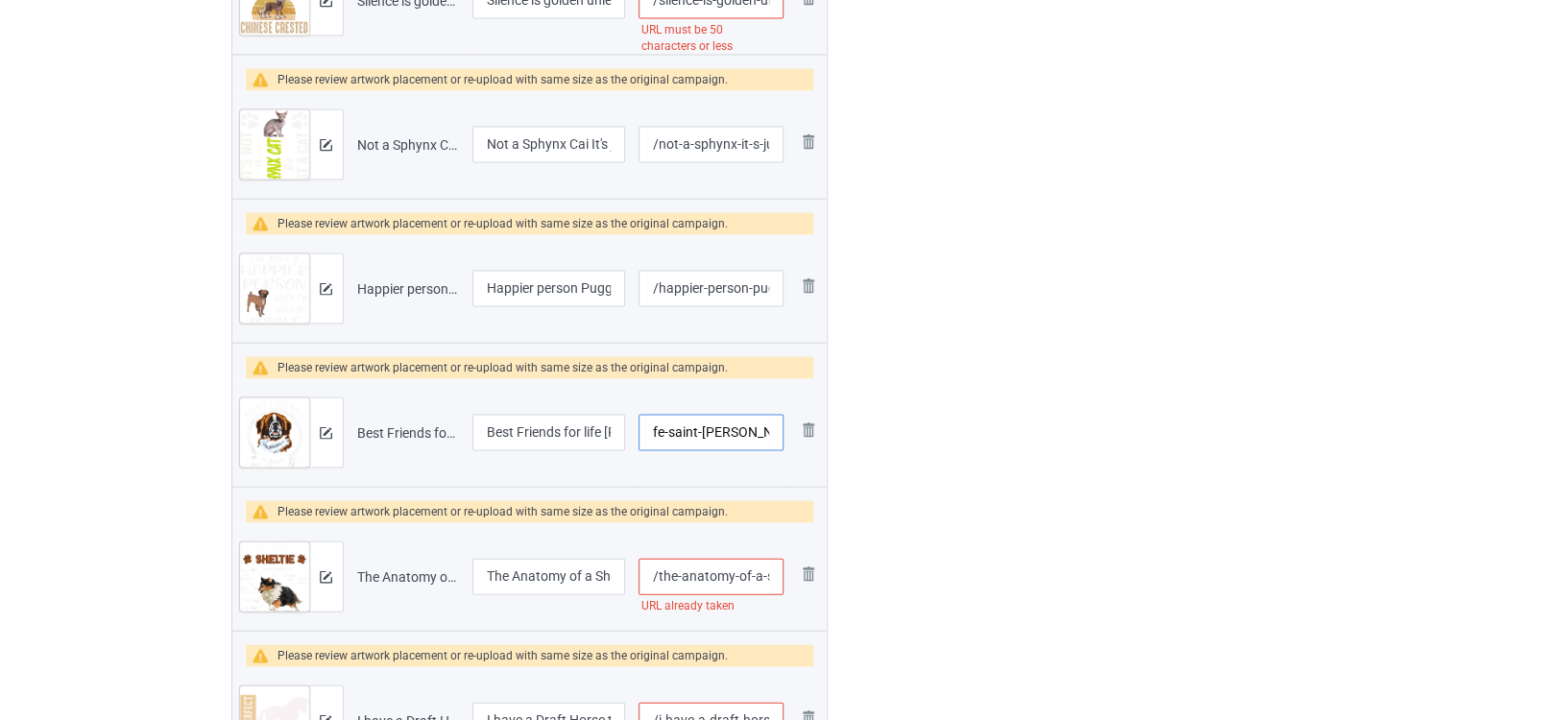
type input "/best-friends-for-life-saint-[PERSON_NAME]-dog"
click at [719, 566] on input "/the-anatomy-of-a-sheltie" at bounding box center [711, 576] width 144 height 36
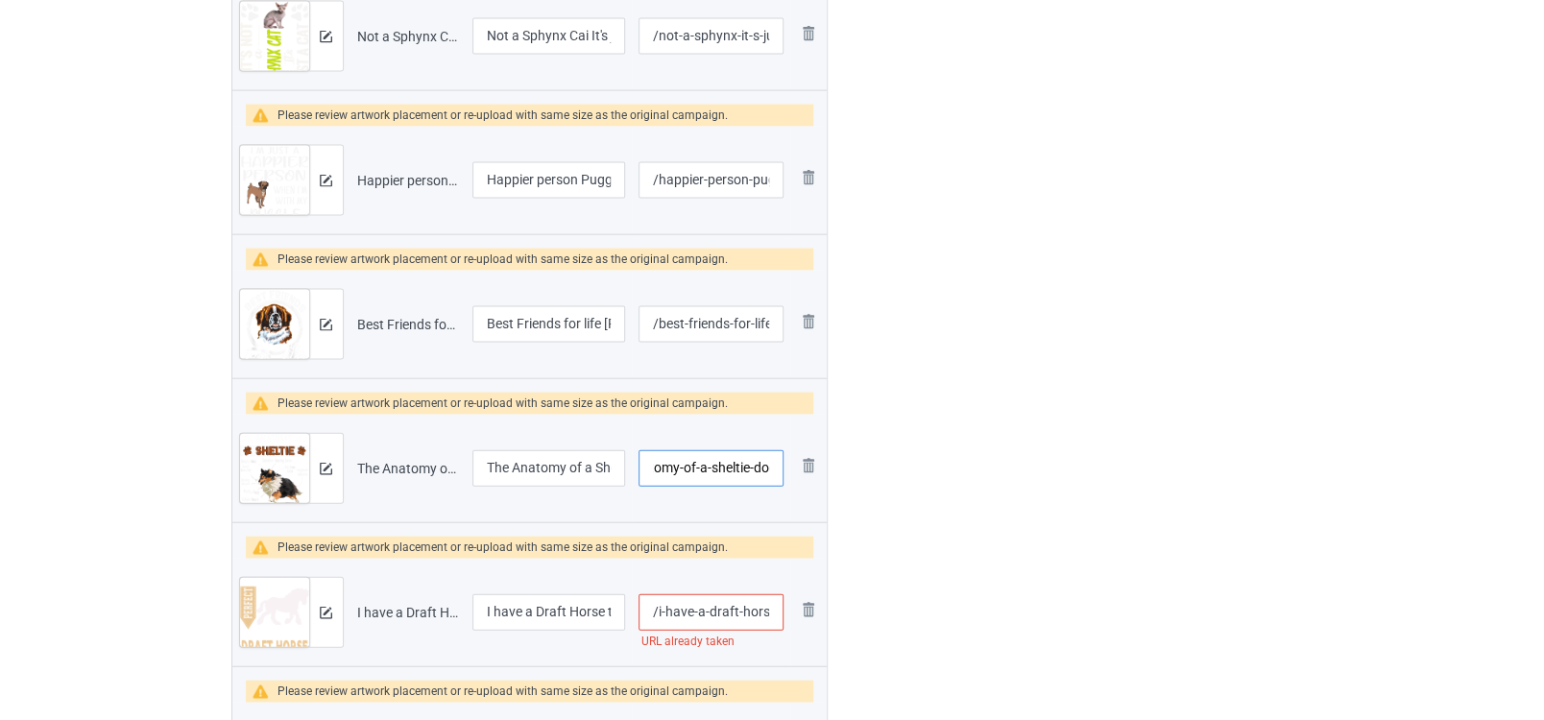
type input "/the-anatomy-of-a-sheltie-dog"
click at [723, 616] on input "/i-have-a-draft-horse-that-is-enough" at bounding box center [711, 612] width 144 height 36
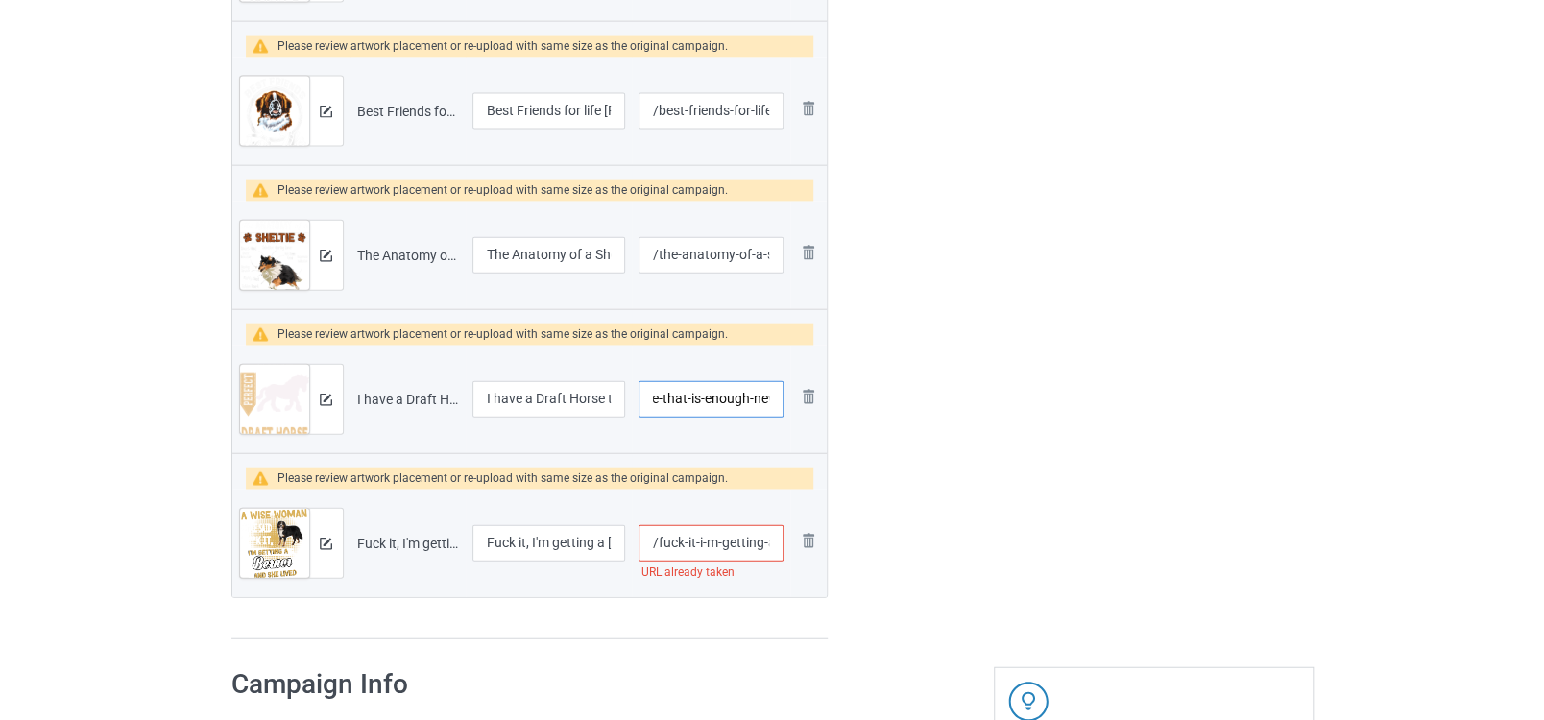
type input "/i-have-a-draft-horse-that-is-enough-new"
click at [721, 531] on input "/fuck-it-i-m-getting-a-[PERSON_NAME]" at bounding box center [711, 543] width 144 height 36
click at [749, 542] on input "/fuck-it-i-m-getting-a-[PERSON_NAME]-" at bounding box center [711, 543] width 144 height 36
paste input "bernese mountain dog"
click at [718, 537] on input "/fuck-it-i-m-getting-a-[PERSON_NAME]-[GEOGRAPHIC_DATA]" at bounding box center [711, 543] width 144 height 36
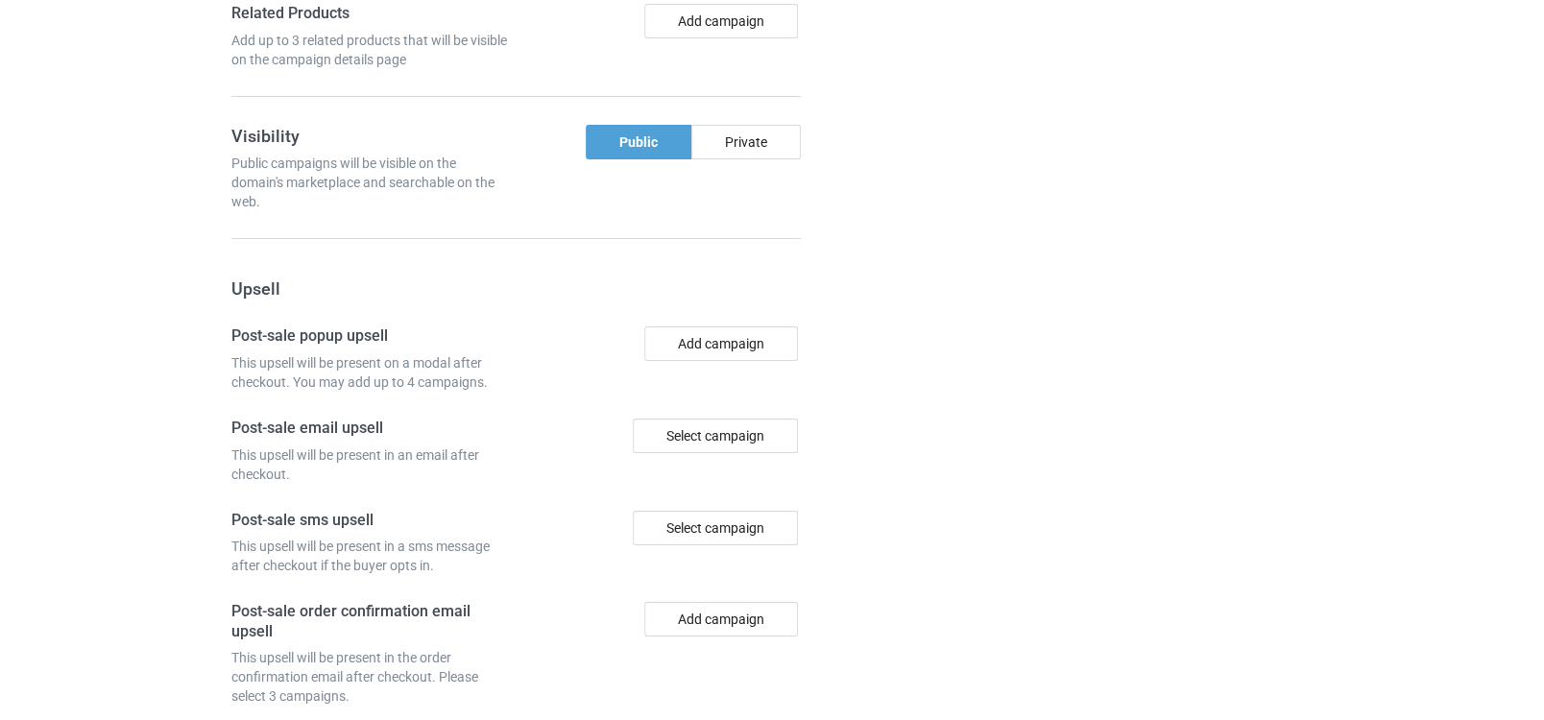
scroll to position [4046, 0]
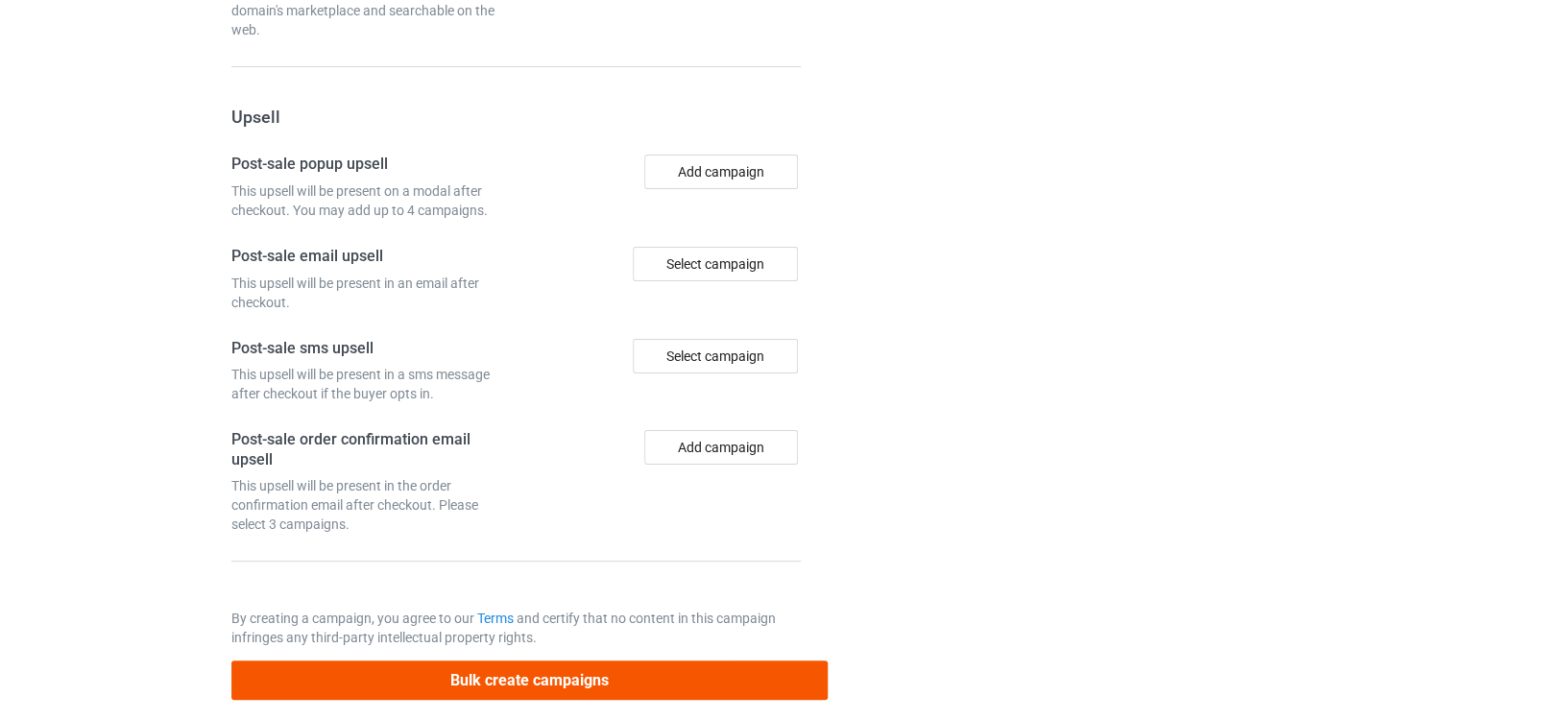
type input "/fuck-it-i-m-getting-a-[PERSON_NAME]-[GEOGRAPHIC_DATA]-mountain"
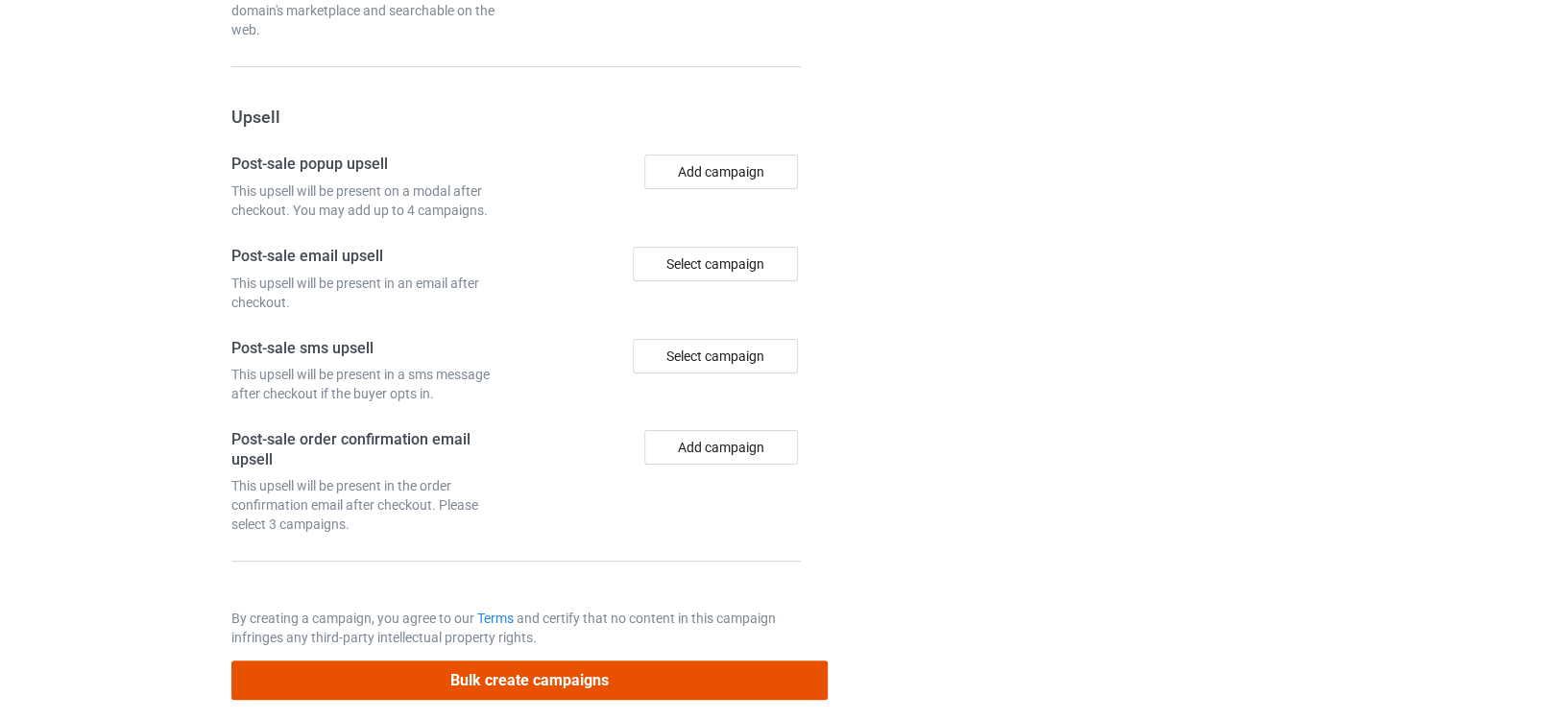
click at [647, 668] on button "Bulk create campaigns" at bounding box center [529, 680] width 597 height 39
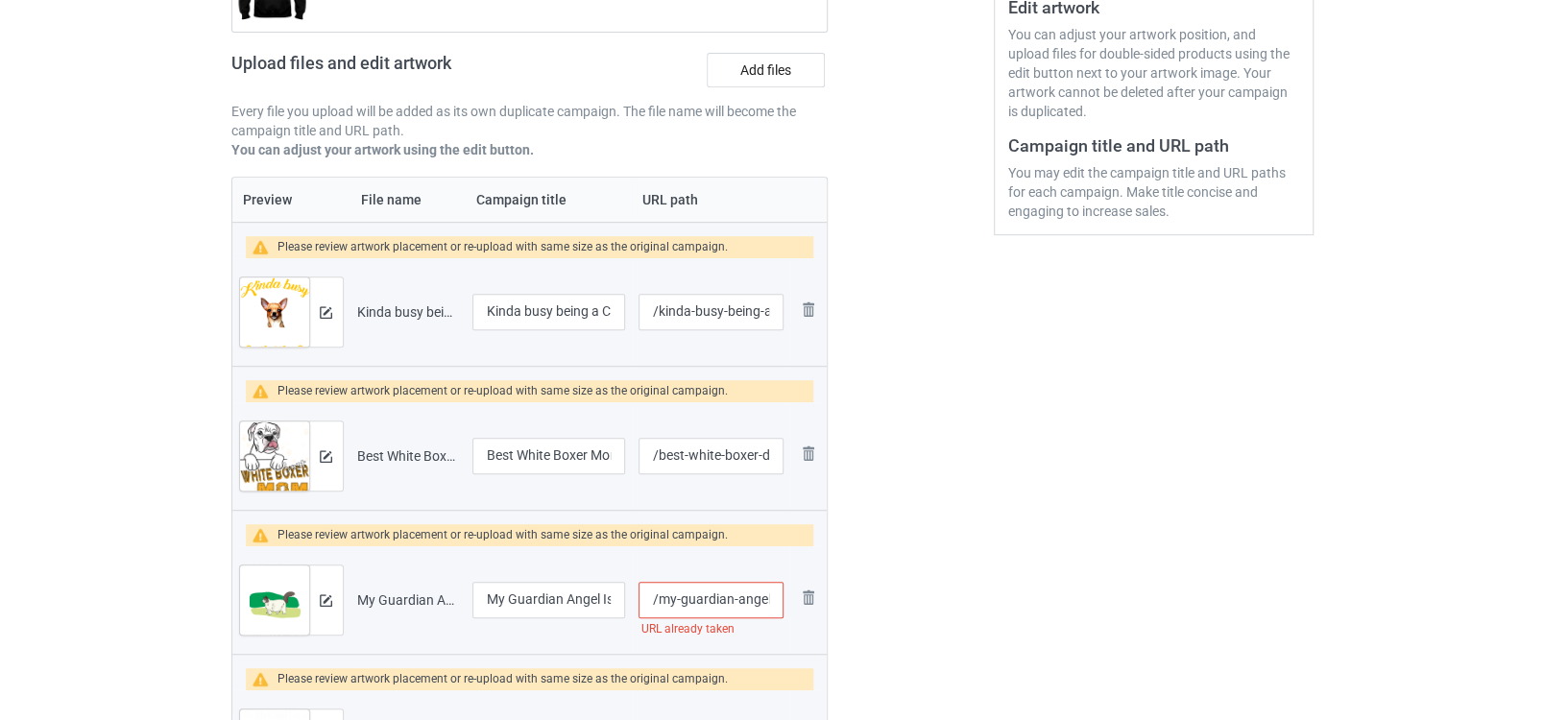
scroll to position [746, 0]
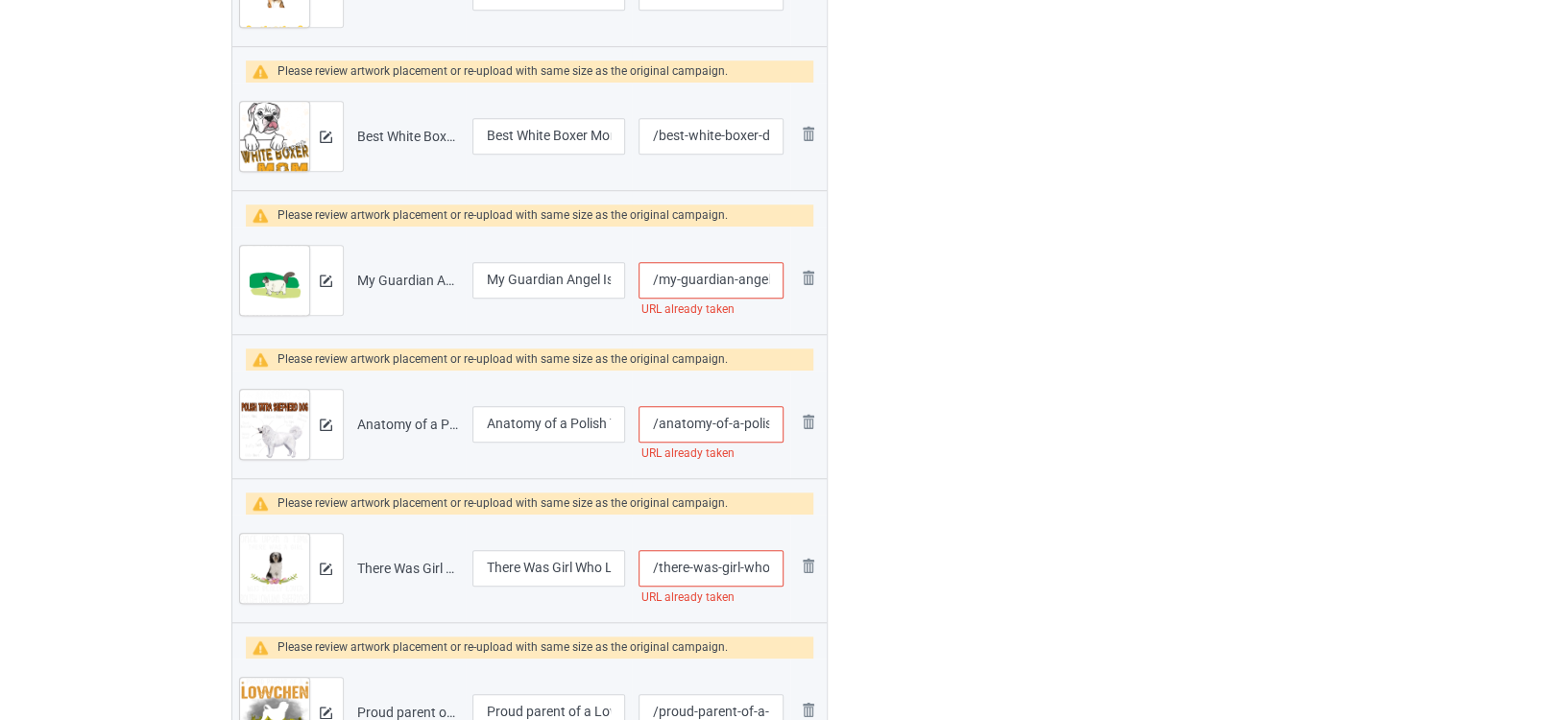
click at [735, 283] on input "/my-guardian-angel-is-a-ragdoll-cat" at bounding box center [711, 280] width 144 height 36
type input "/my-guardian-angel-is-a-ragdoll-cat-new"
click at [724, 413] on input "/anatomy-of-a-polish-tatra-shepherd-dog" at bounding box center [711, 423] width 144 height 36
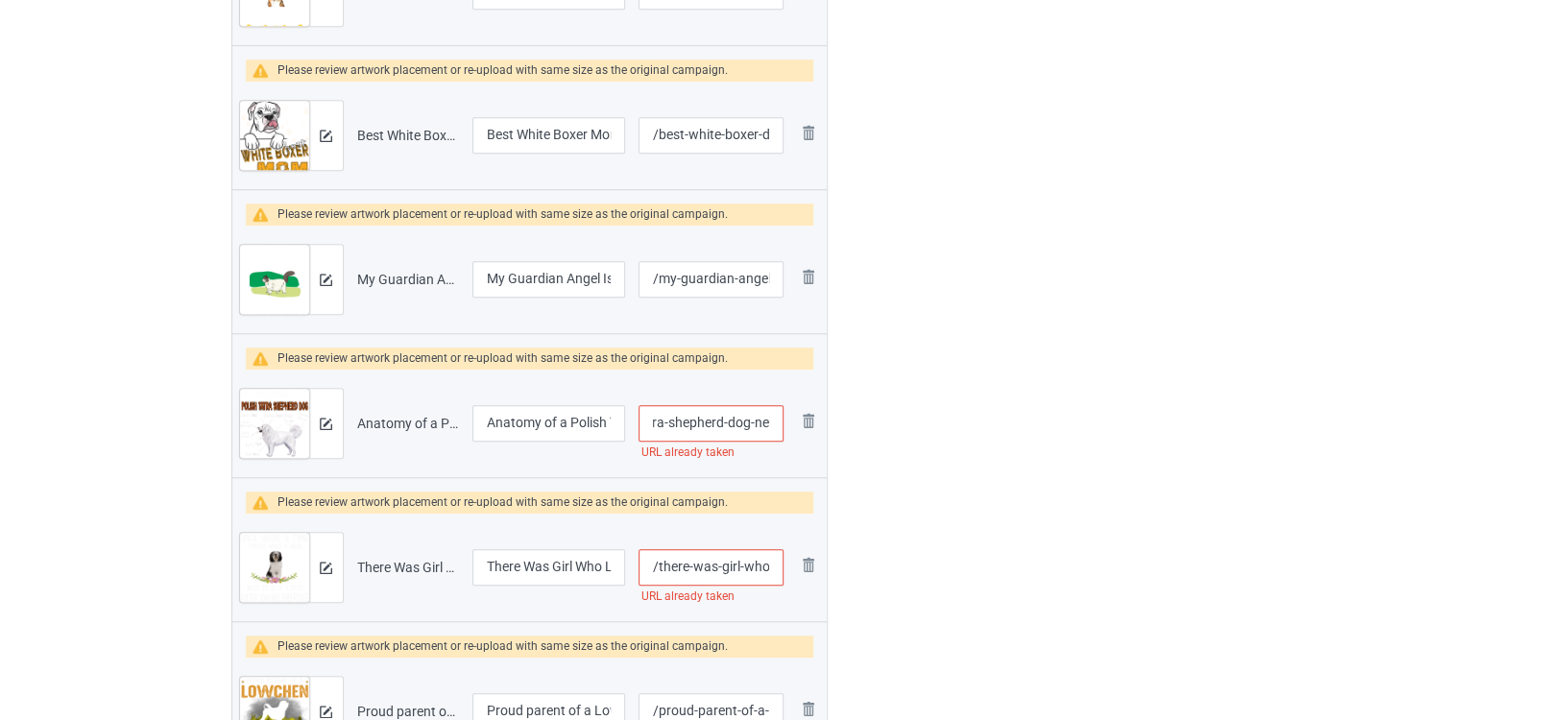
type input "/anatomy-of-a-polish-tatra-shepherd-dog-new"
click at [735, 562] on input "/there-was-girl-who-loved-polish-lowland-sheepdogs" at bounding box center [711, 567] width 144 height 36
click at [769, 498] on div "Please review artwork placement or re-upload with same size as the original cam…" at bounding box center [530, 502] width 568 height 22
click at [758, 563] on input "/there-was-girl-who-loved-polish-lowland-sheepdogs-new" at bounding box center [711, 566] width 144 height 36
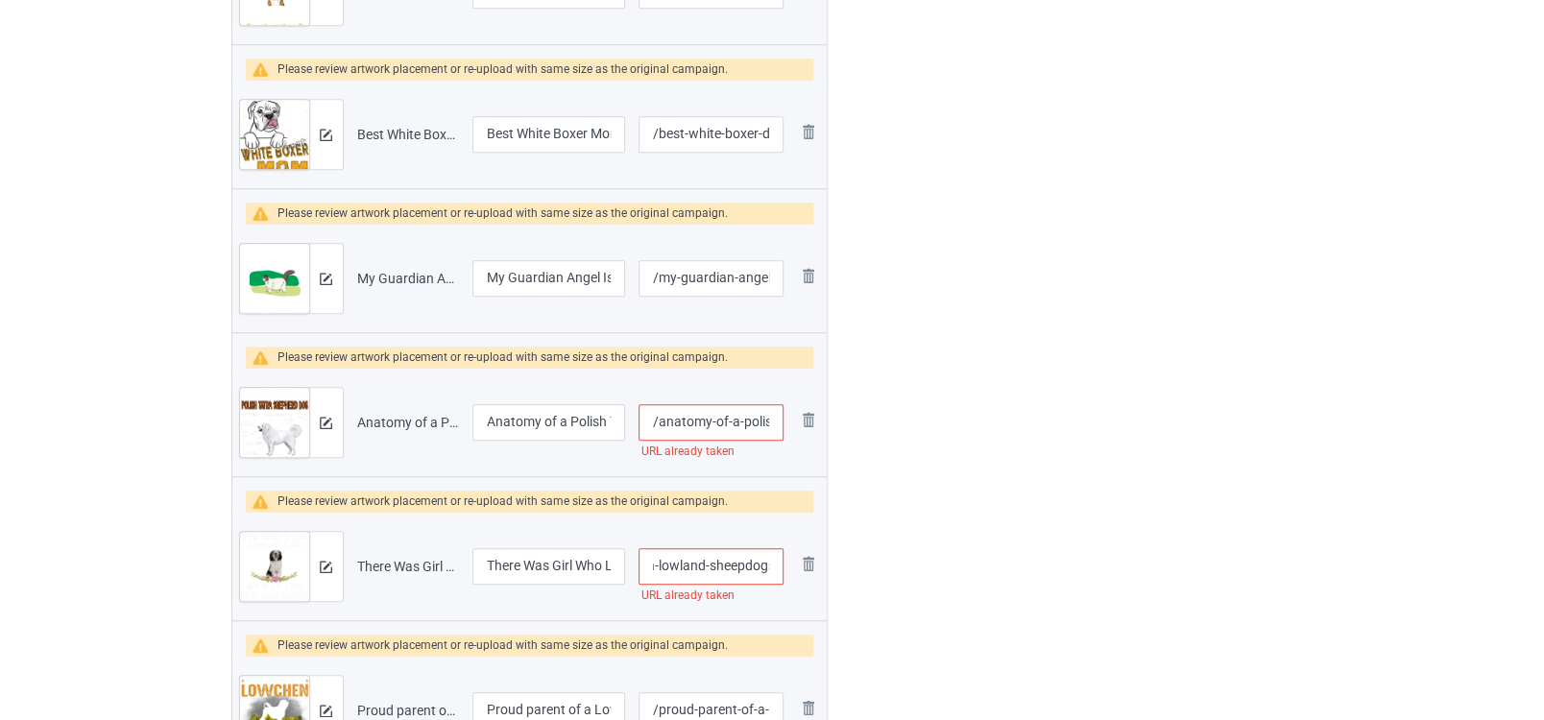
scroll to position [0, 197]
type input "/there-was-girl-who-loved-polish-lowland-sheepdogs1"
click at [748, 415] on input "/anatomy-of-a-polish-tatra-shepherd-dog-new" at bounding box center [711, 422] width 144 height 36
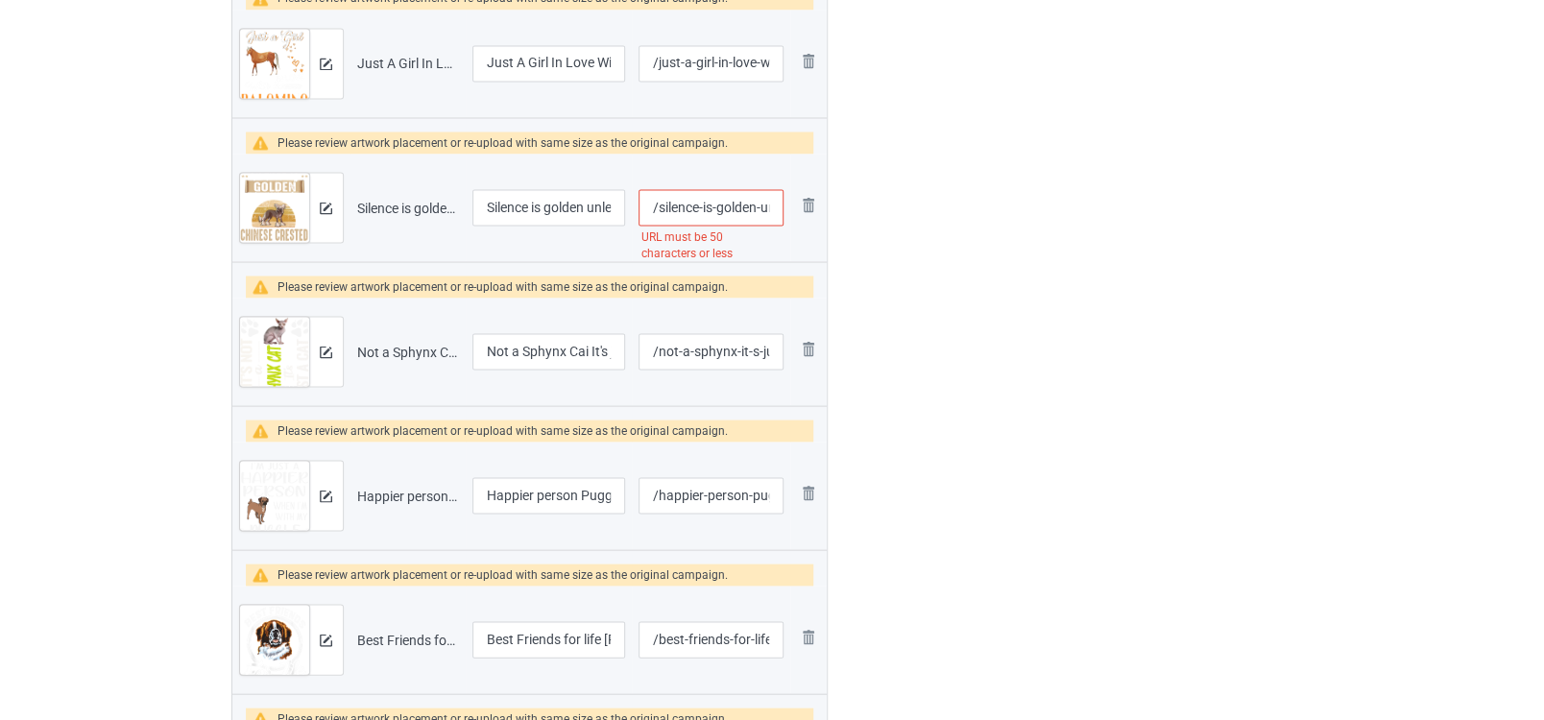
scroll to position [1951, 0]
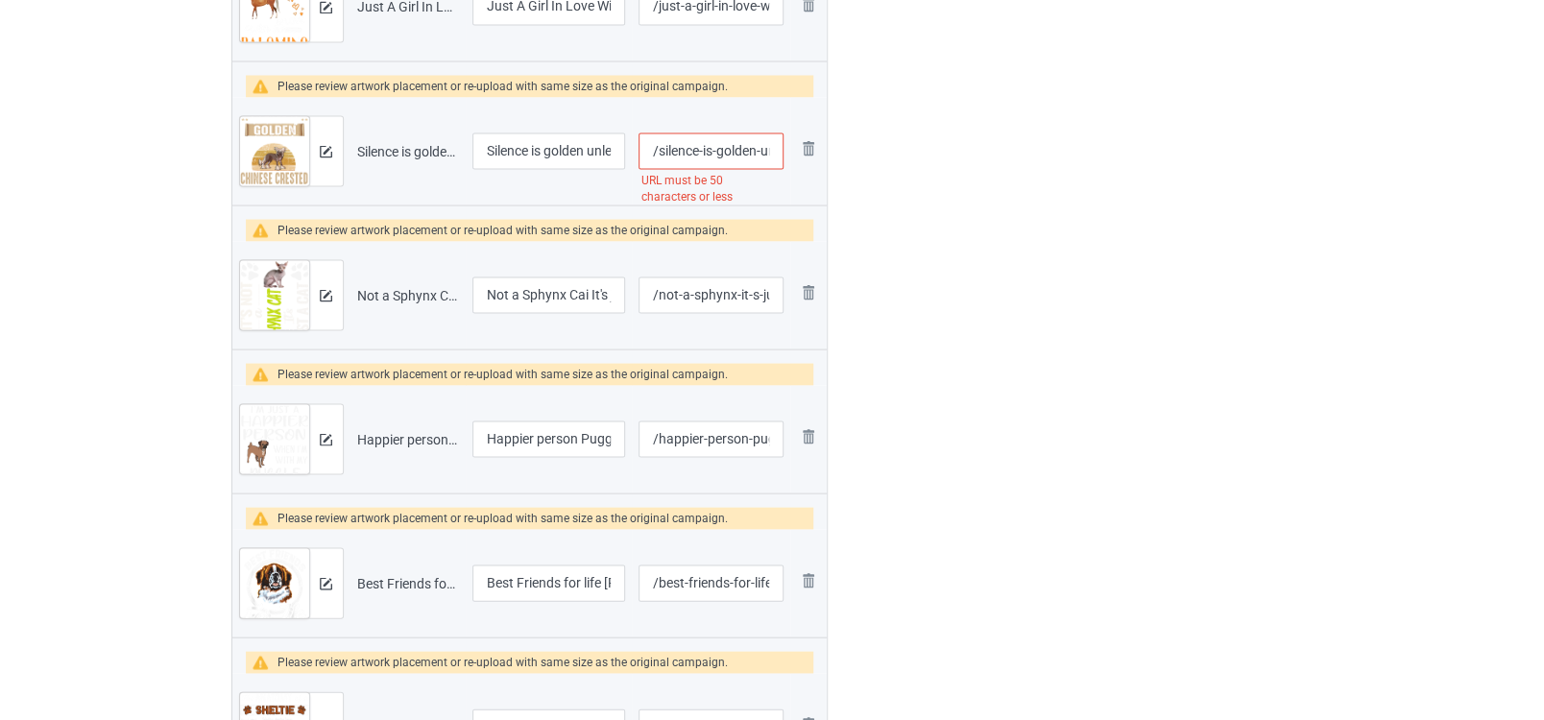
type input "/anatomy-of-a-polish-tatra-shepherd-dog-1"
click at [714, 138] on input "/silence-is-golden-unless-you-have-a-chinese-crested-dog" at bounding box center [711, 151] width 144 height 36
click at [721, 179] on div "URL must be 50 characters or less" at bounding box center [711, 187] width 144 height 38
click at [750, 144] on input "/silence-is-golden-unless-you-have-a-chinese-crested-1" at bounding box center [711, 150] width 144 height 36
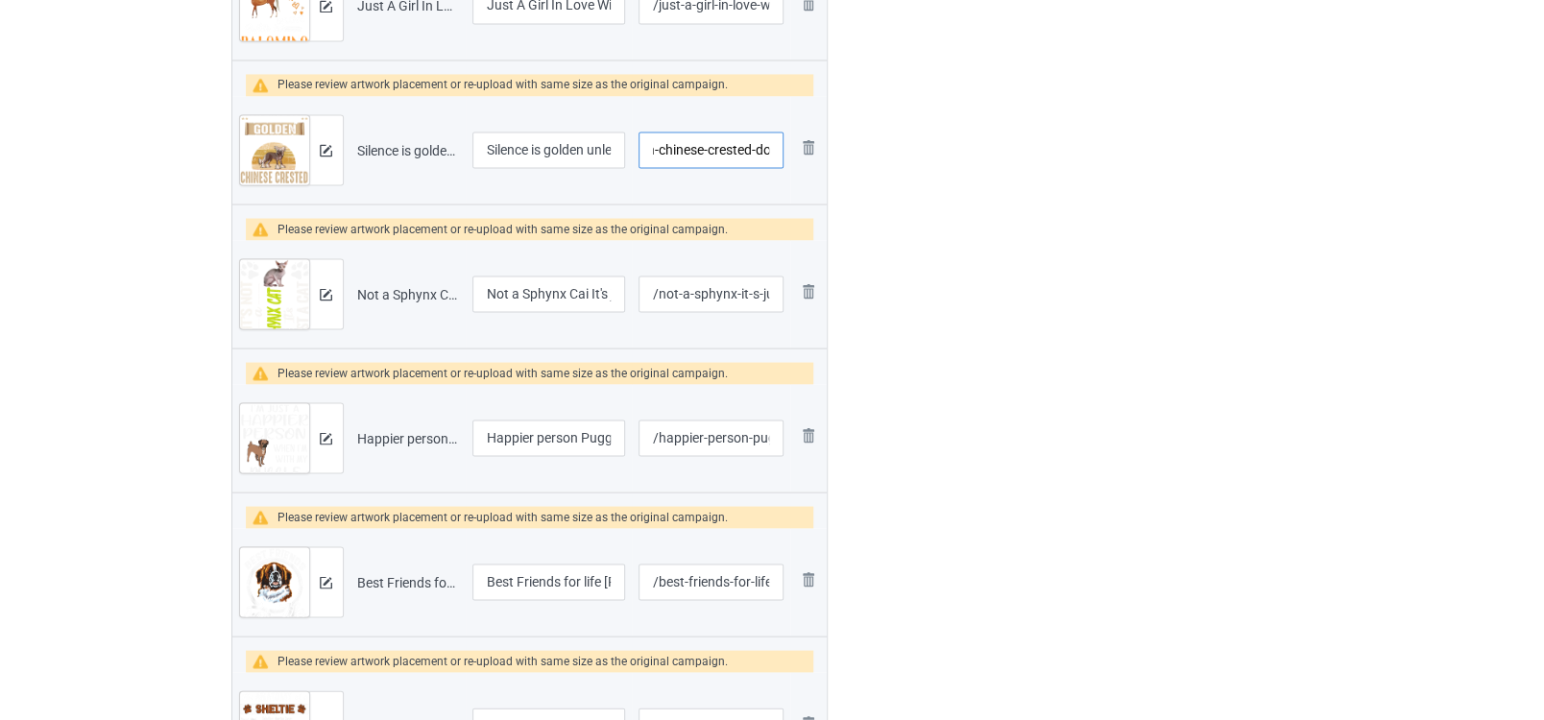
scroll to position [0, 109]
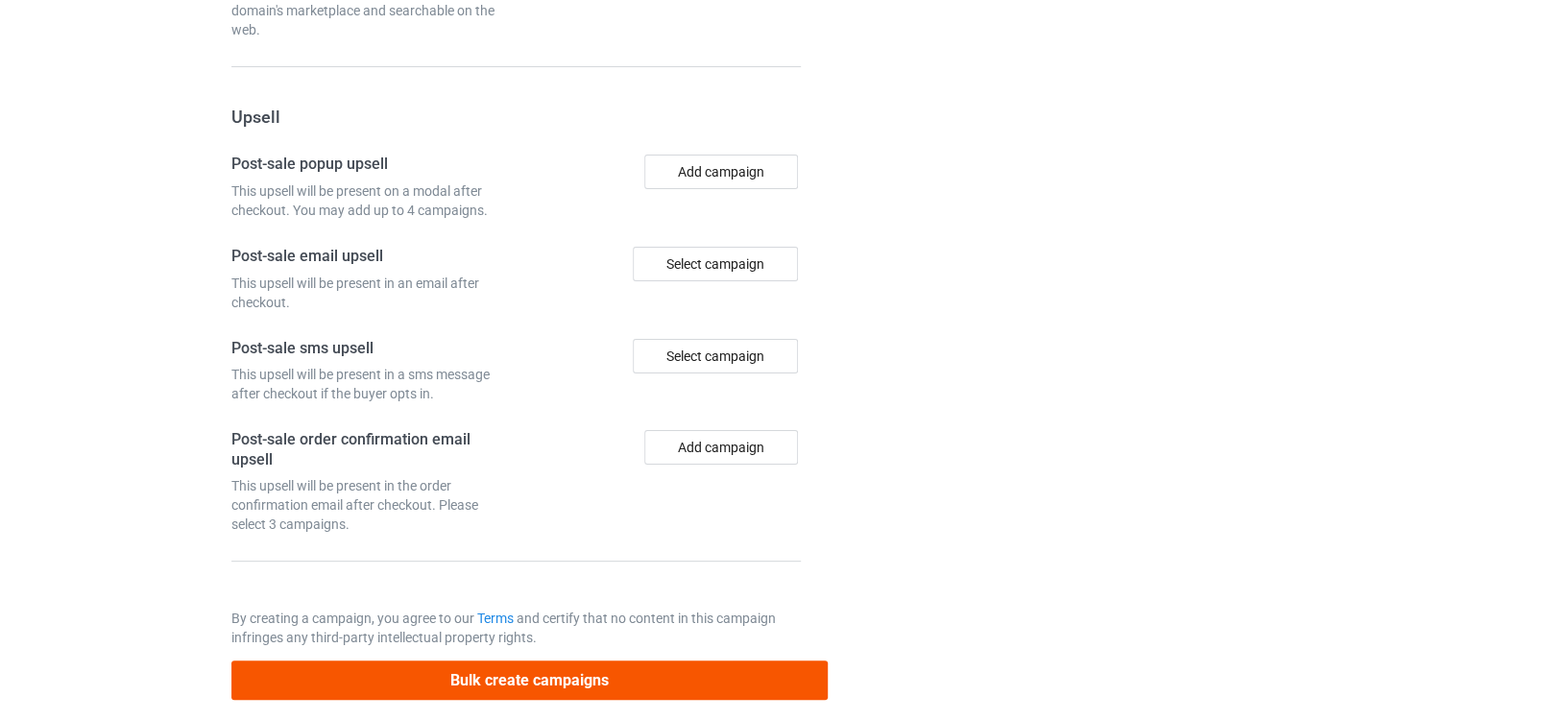
type input "/silence-is-golden-chinese-crested-dog"
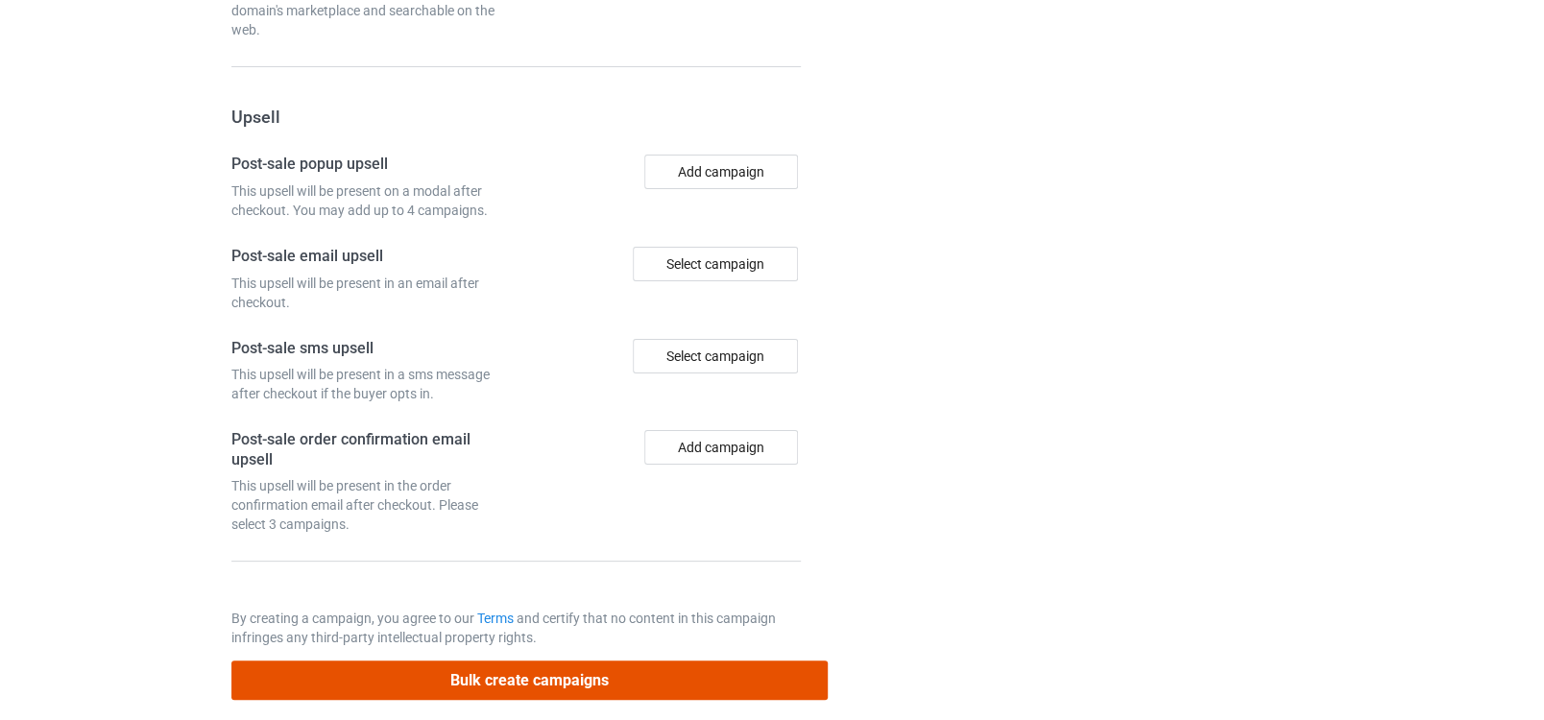
click at [691, 670] on button "Bulk create campaigns" at bounding box center [529, 680] width 597 height 39
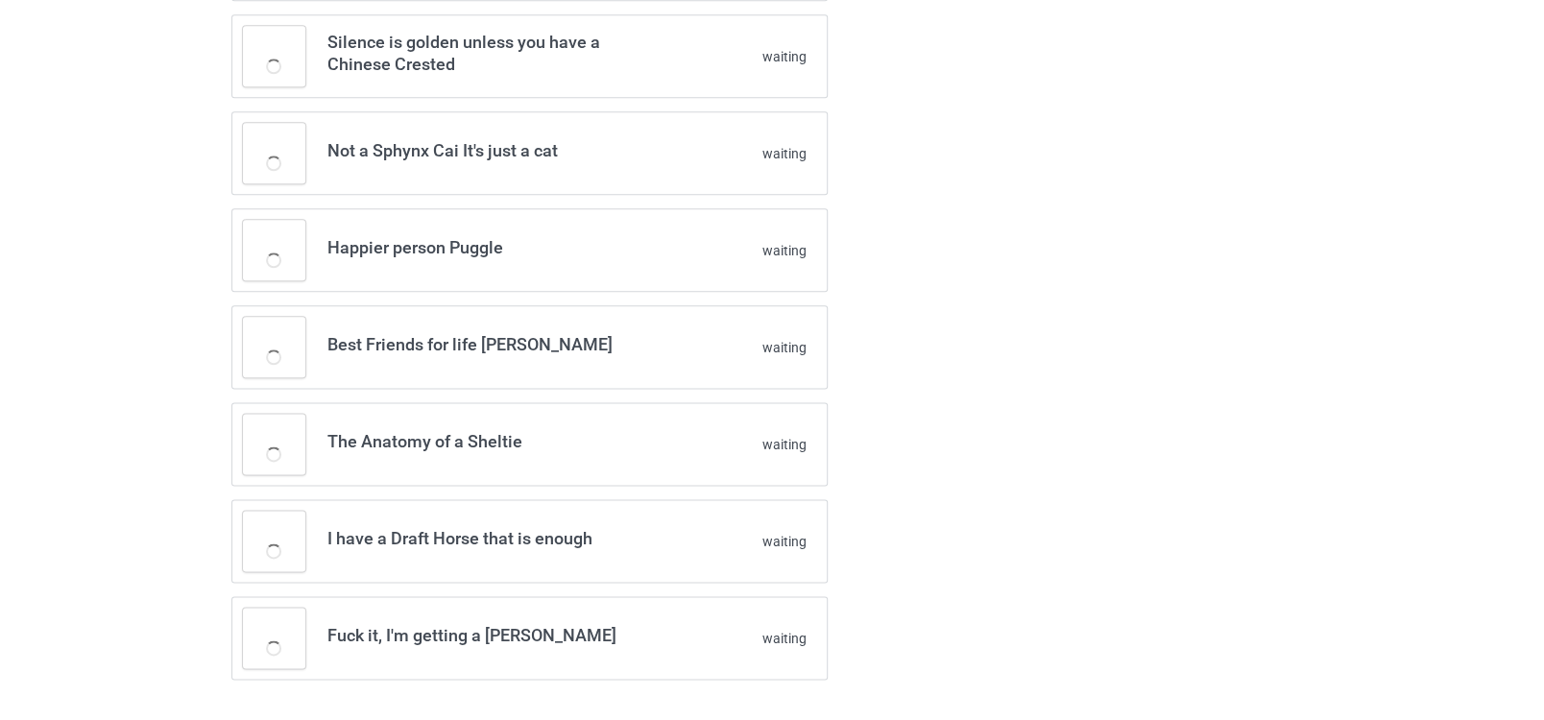
scroll to position [1126, 0]
